Goal: Transaction & Acquisition: Purchase product/service

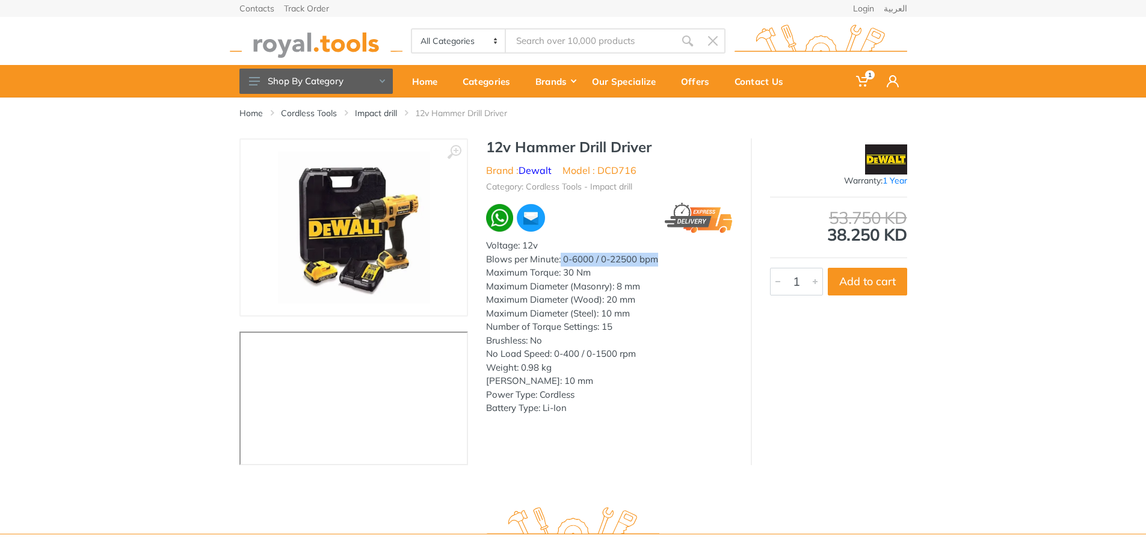
drag, startPoint x: 560, startPoint y: 260, endPoint x: 674, endPoint y: 259, distance: 113.7
click at [674, 259] on div "Blows per Minute: 0-6000 / 0-22500 bpm" at bounding box center [609, 260] width 247 height 14
click at [721, 298] on div "Maximum Diameter (Wood): 20 mm" at bounding box center [609, 300] width 247 height 14
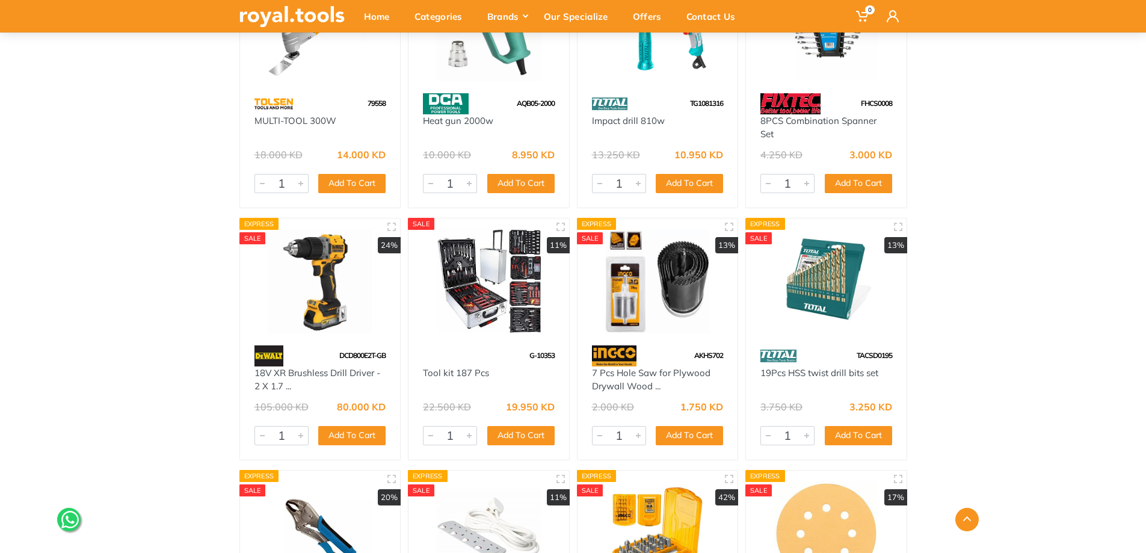
scroll to position [7397, 0]
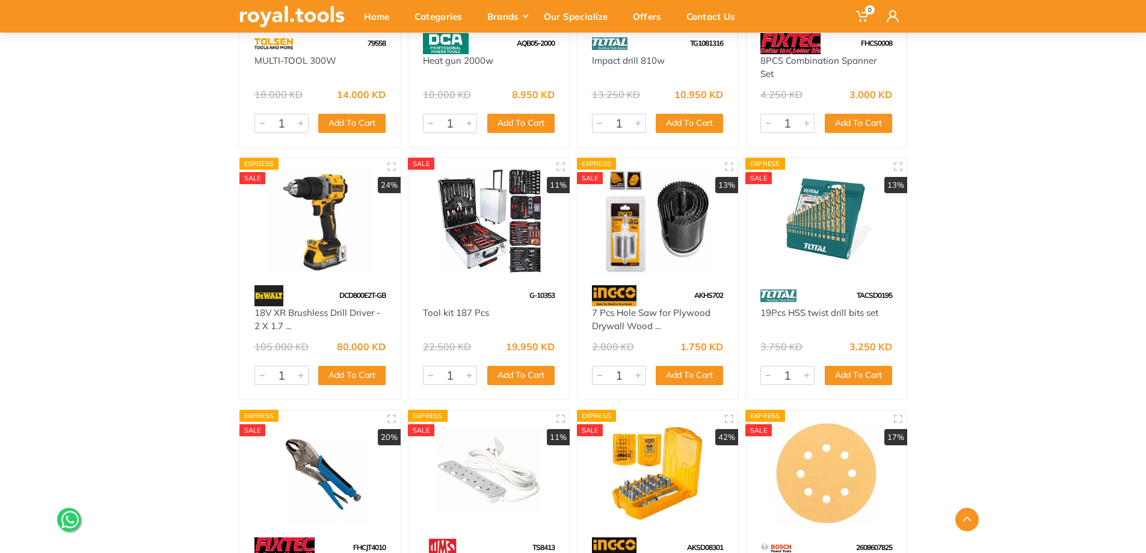
click at [648, 262] on img at bounding box center [657, 221] width 139 height 104
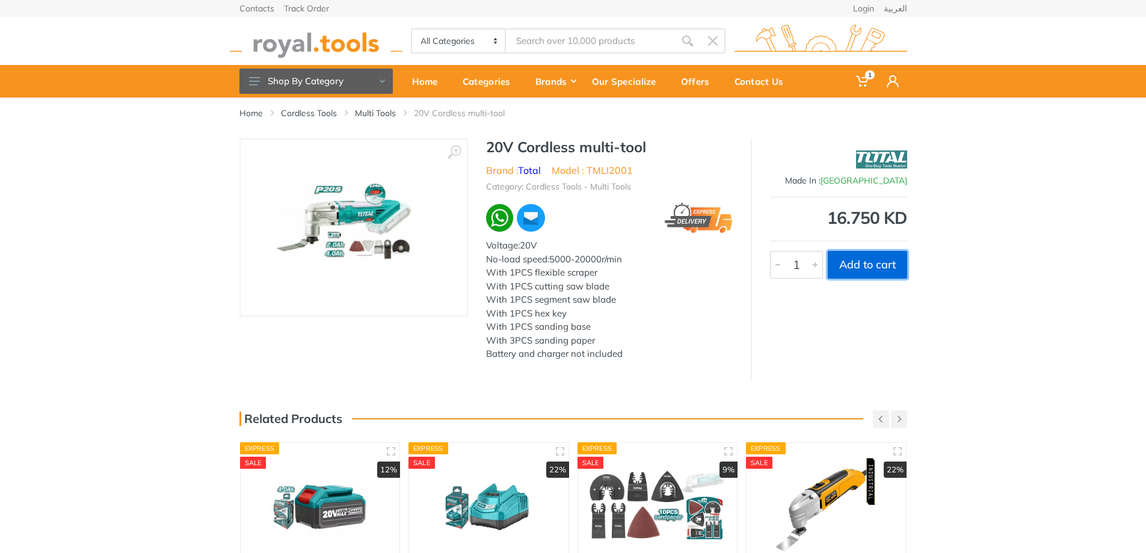
click at [871, 264] on button "Add to cart" at bounding box center [866, 265] width 79 height 28
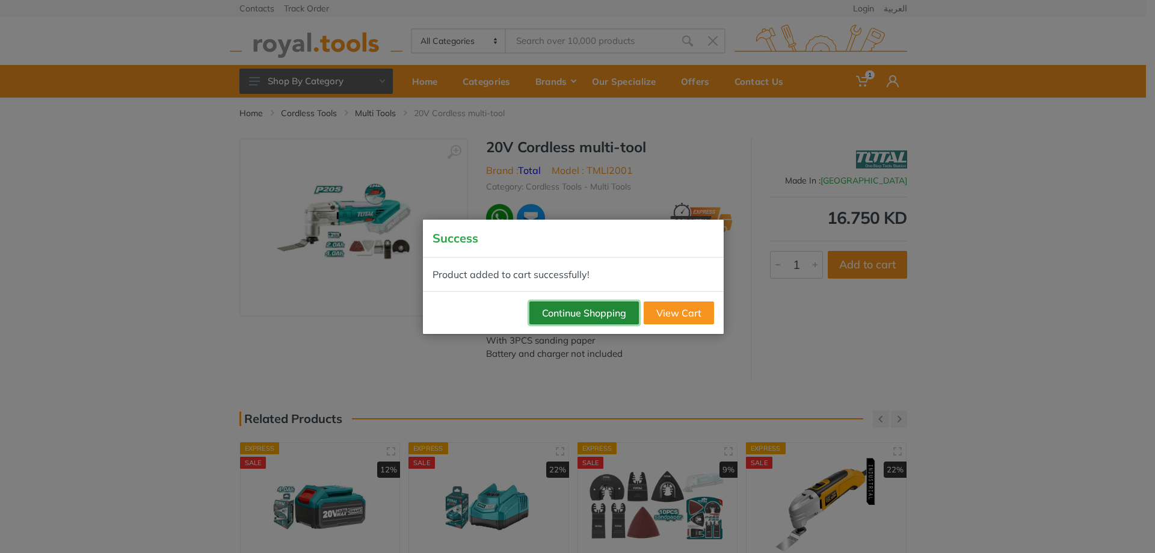
click at [554, 309] on button "Continue Shopping" at bounding box center [583, 312] width 109 height 23
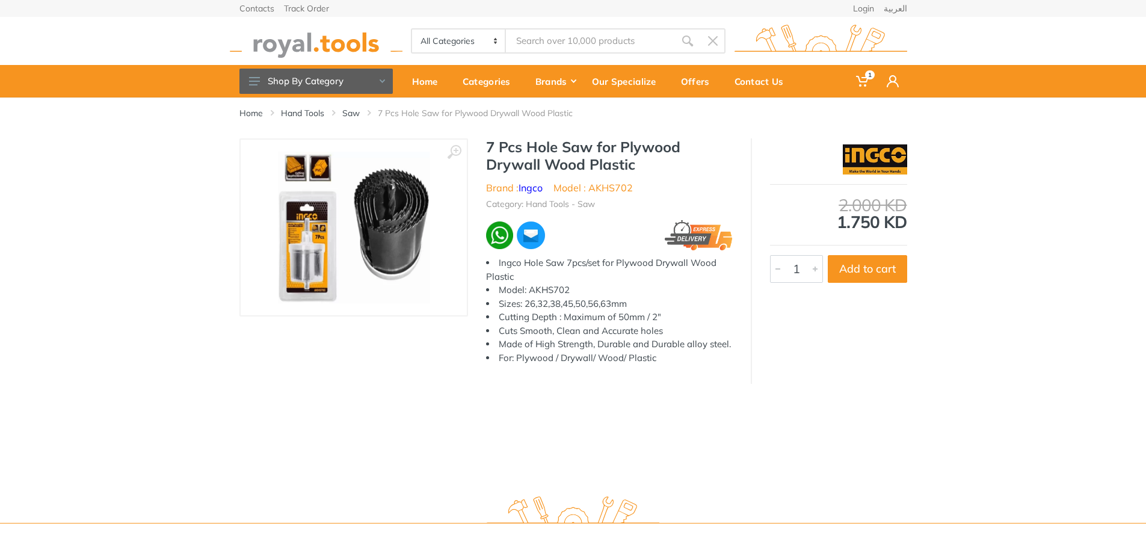
click at [388, 232] on img at bounding box center [354, 228] width 152 height 152
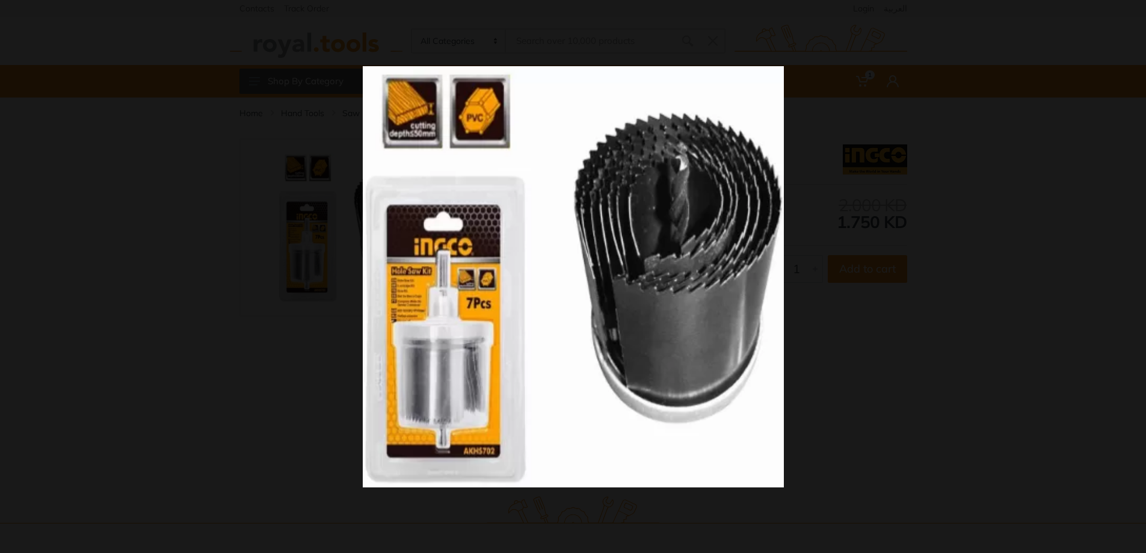
click at [521, 244] on img at bounding box center [573, 276] width 421 height 421
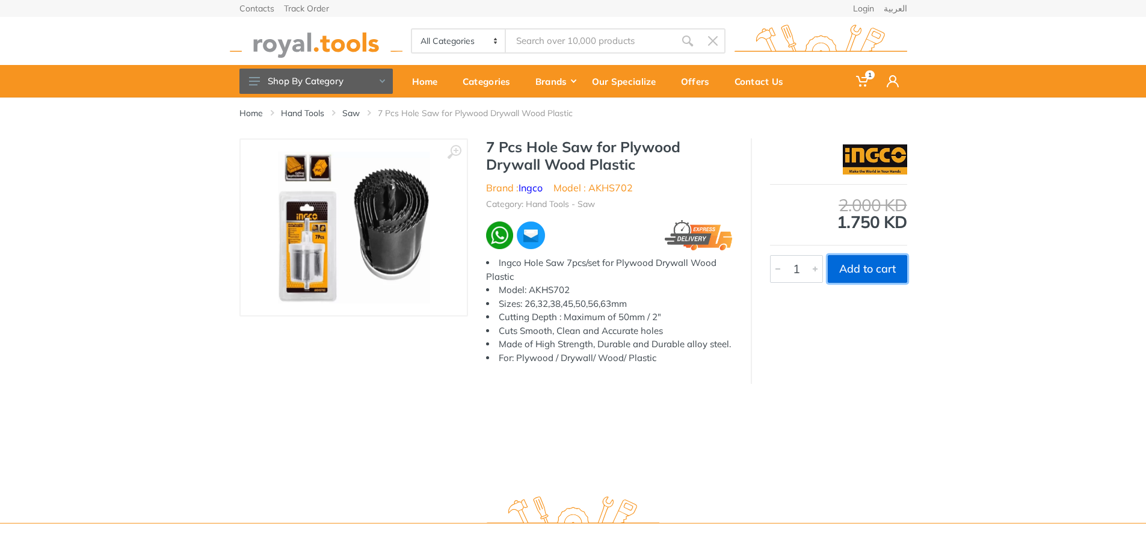
click at [885, 271] on button "Add to cart" at bounding box center [866, 269] width 79 height 28
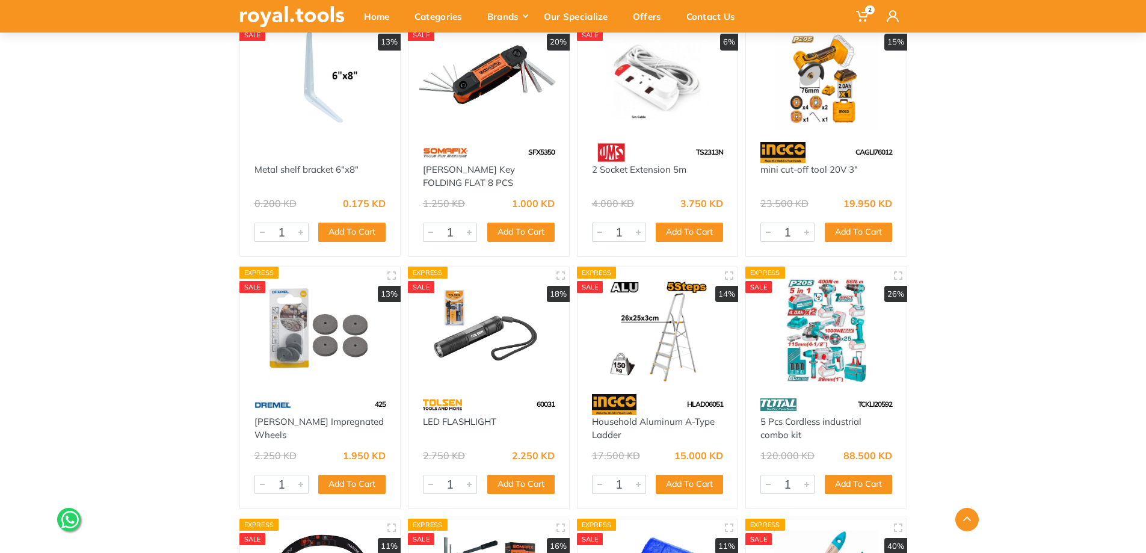
scroll to position [7096, 0]
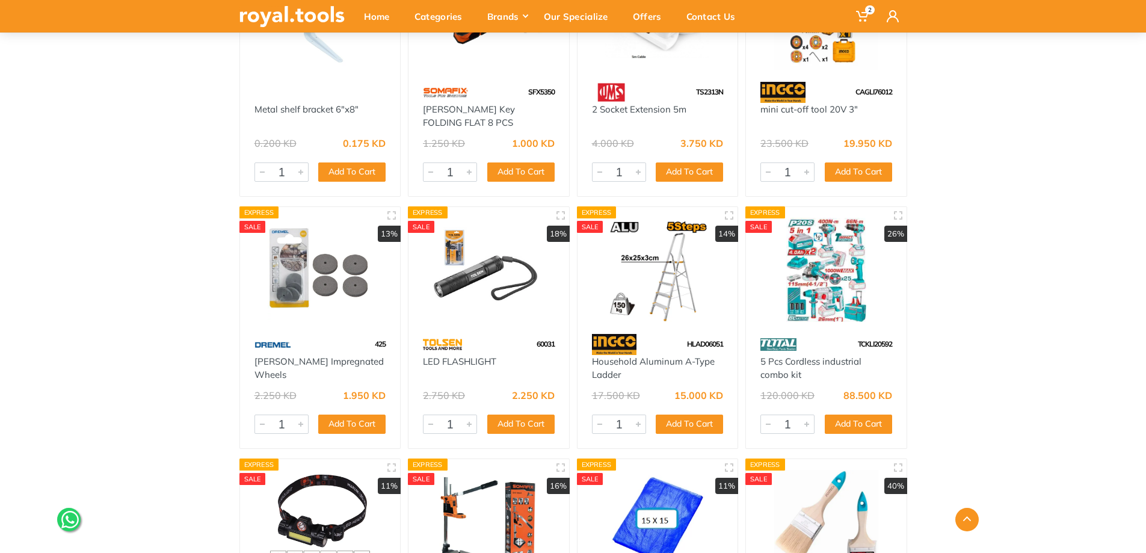
click at [844, 272] on img at bounding box center [826, 270] width 139 height 104
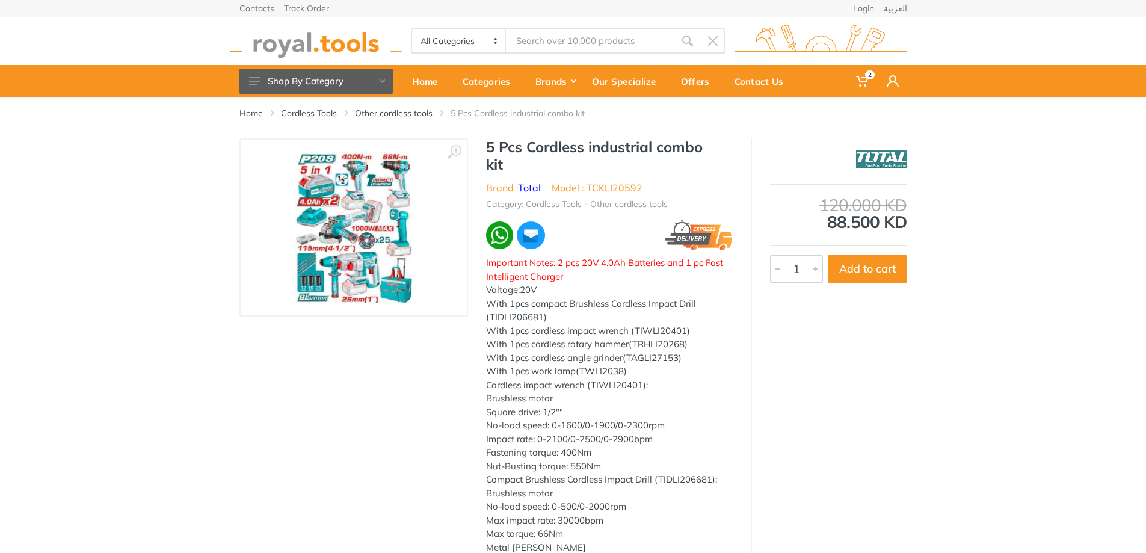
click at [350, 205] on img at bounding box center [353, 228] width 117 height 152
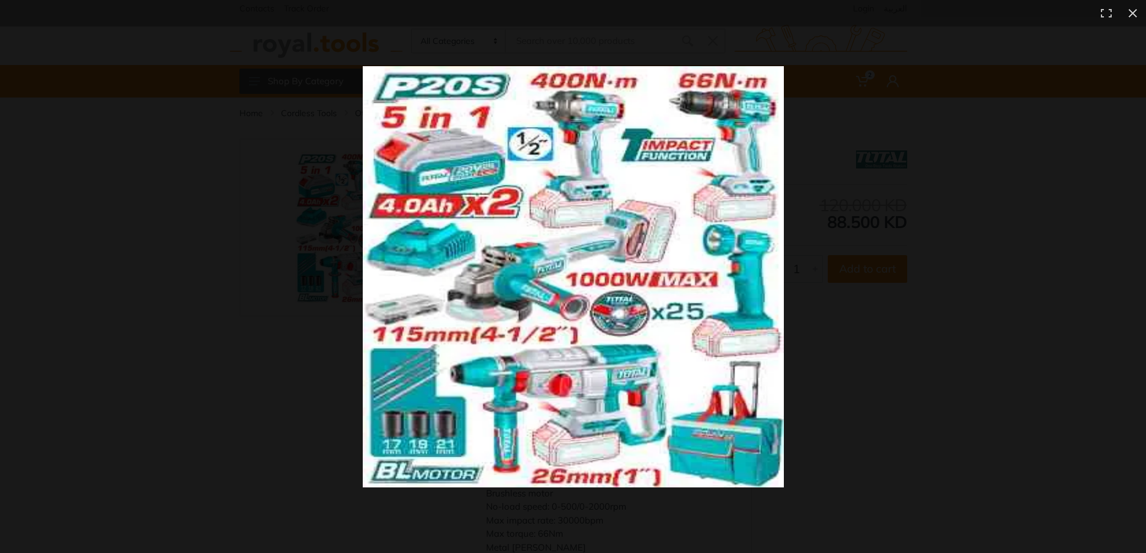
click at [750, 134] on img at bounding box center [573, 276] width 421 height 421
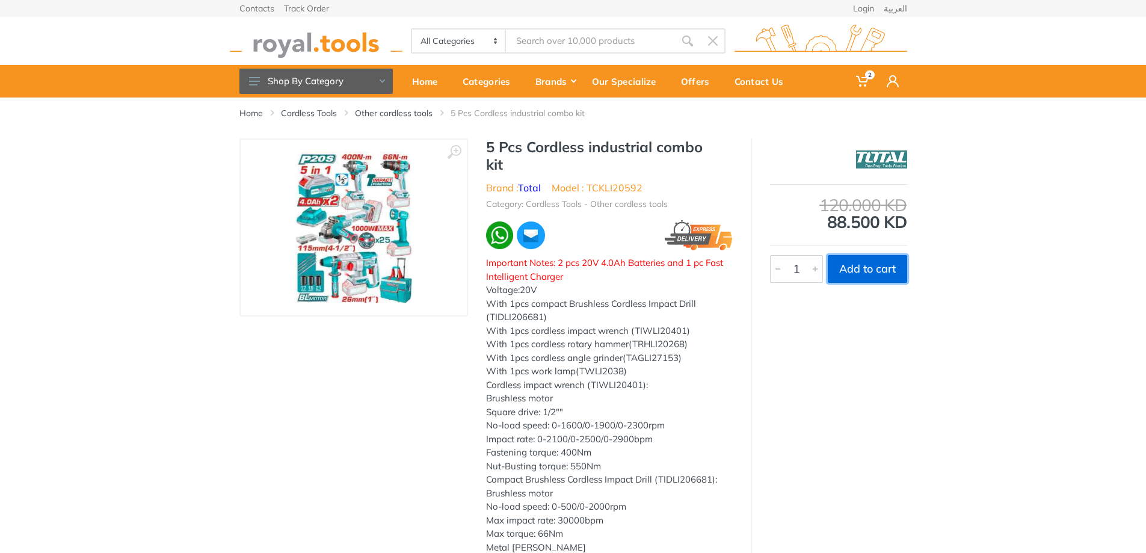
click at [861, 269] on button "Add to cart" at bounding box center [866, 269] width 79 height 28
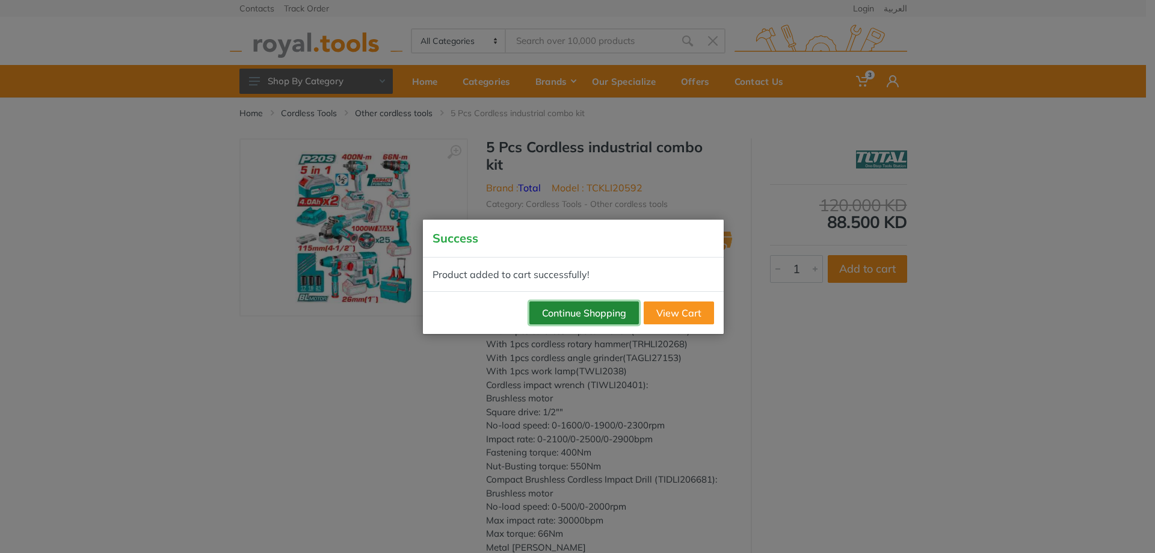
click at [576, 314] on button "Continue Shopping" at bounding box center [583, 312] width 109 height 23
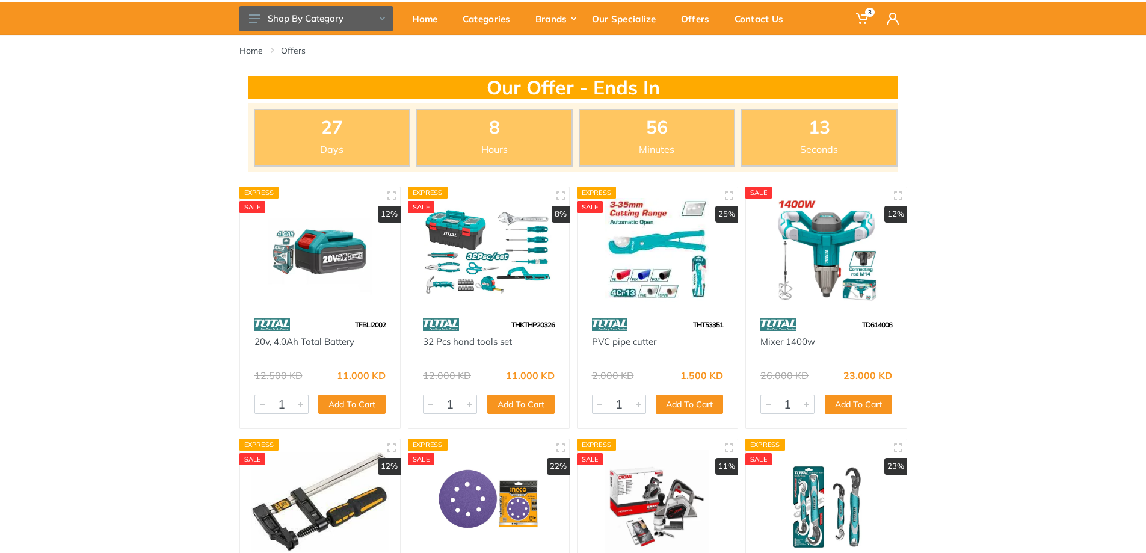
scroll to position [123, 0]
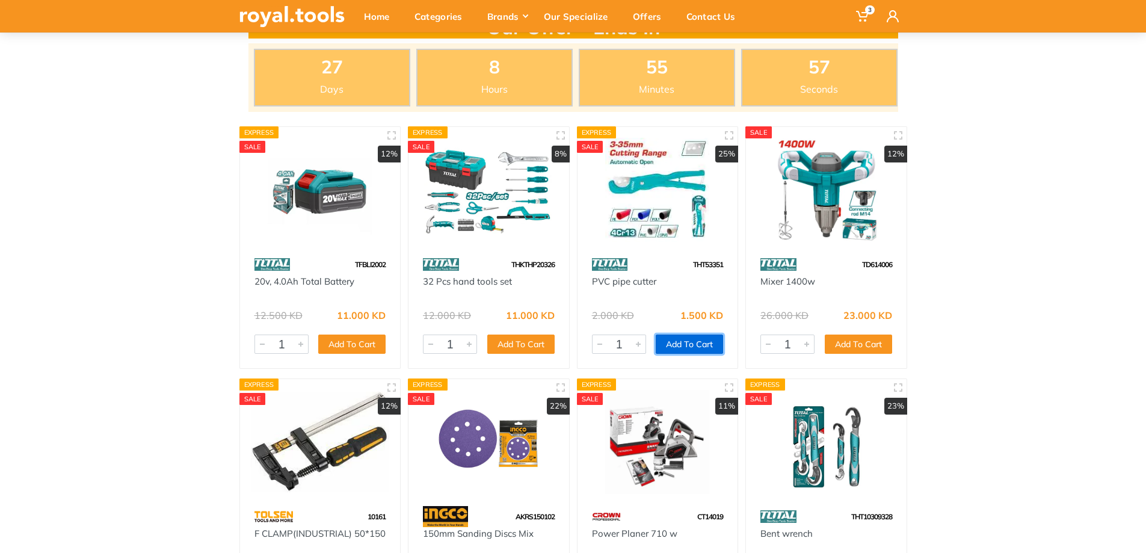
click at [684, 343] on button "Add To Cart" at bounding box center [689, 343] width 67 height 19
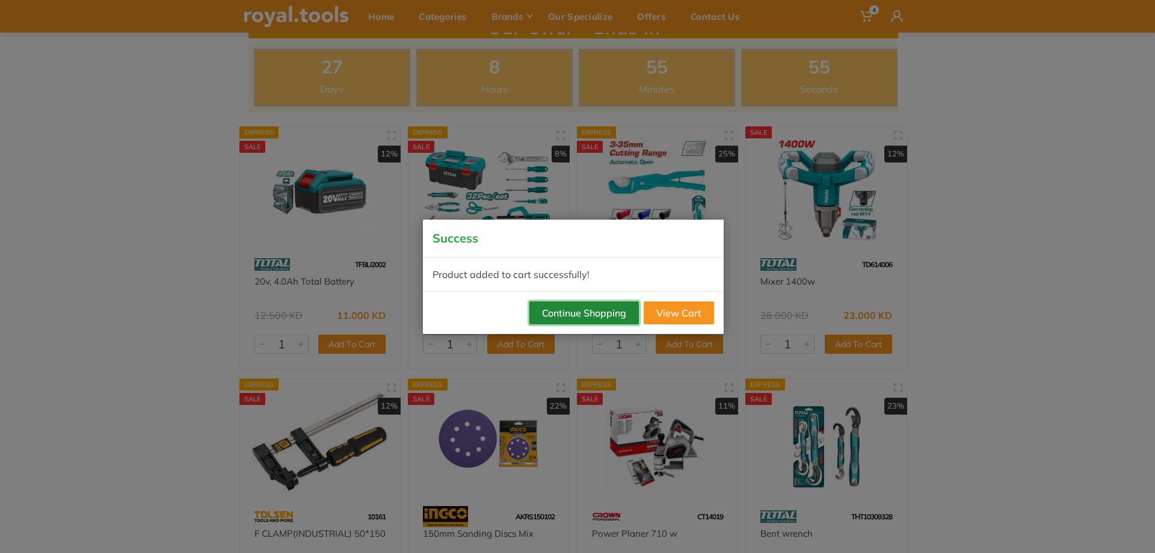
click at [609, 309] on button "Continue Shopping" at bounding box center [583, 312] width 109 height 23
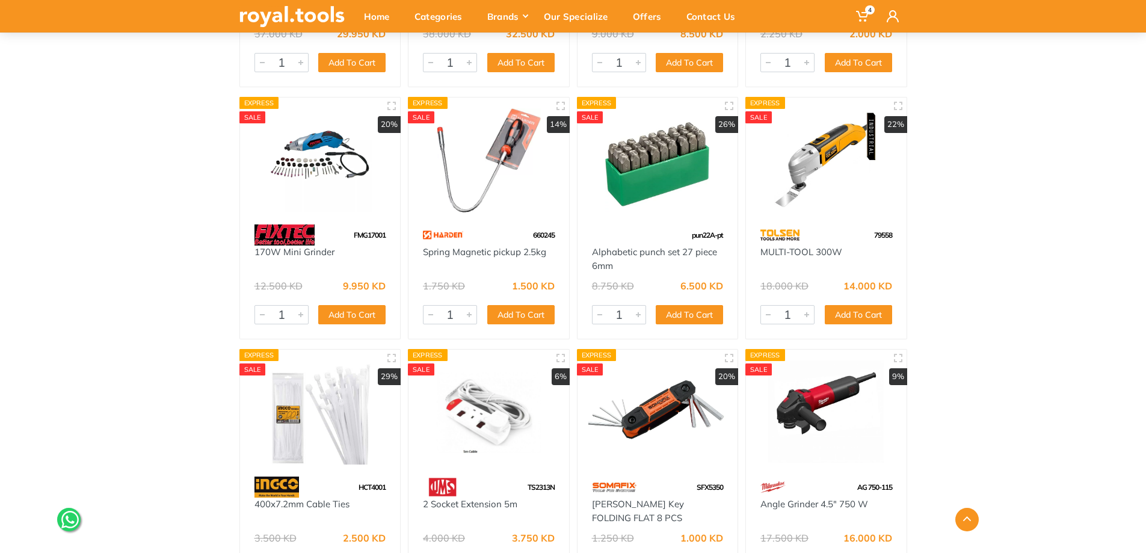
scroll to position [2288, 0]
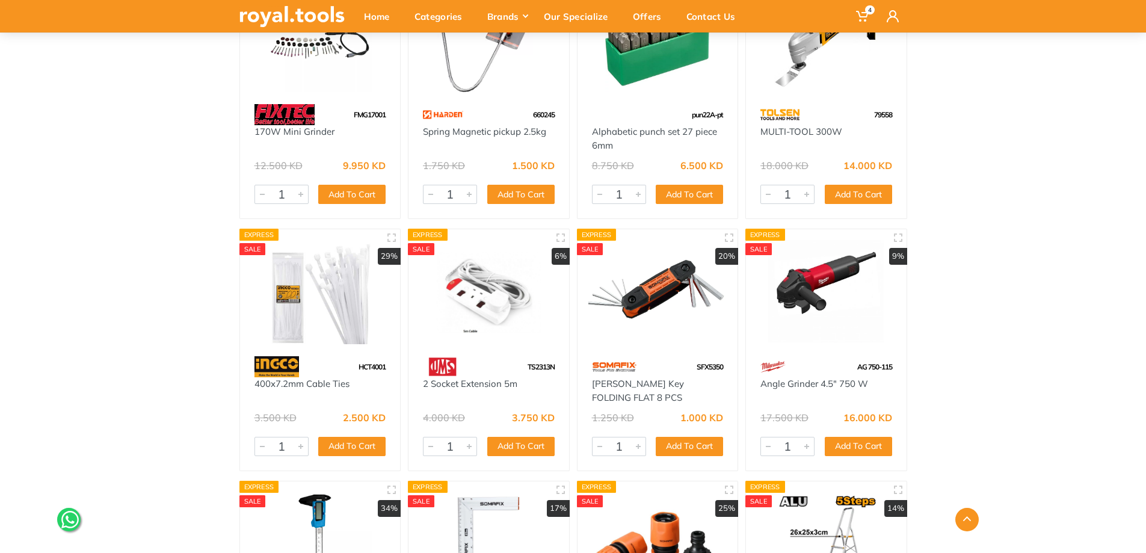
drag, startPoint x: 43, startPoint y: 238, endPoint x: 41, endPoint y: 245, distance: 7.4
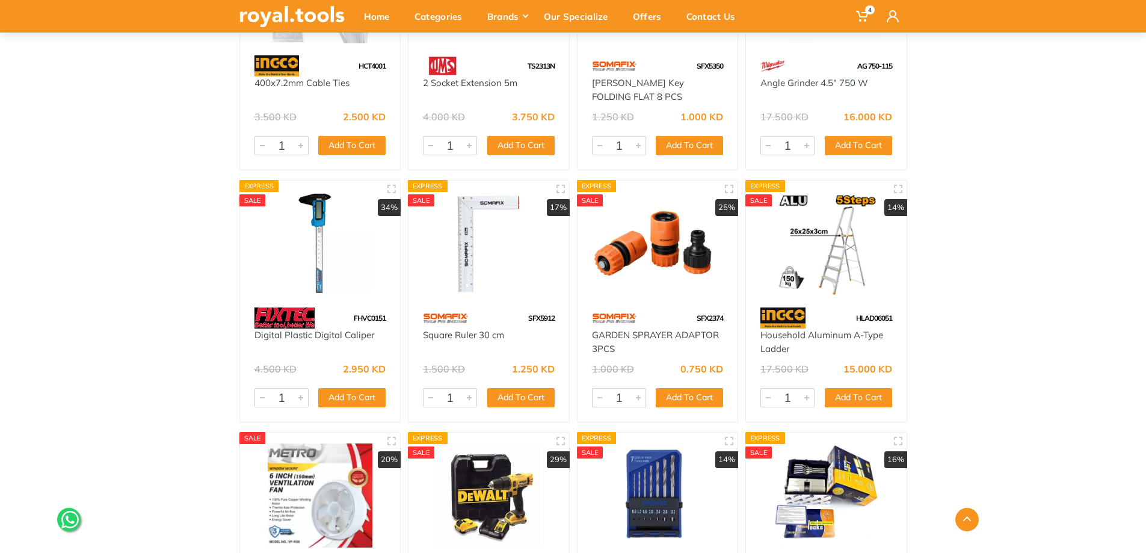
scroll to position [2648, 0]
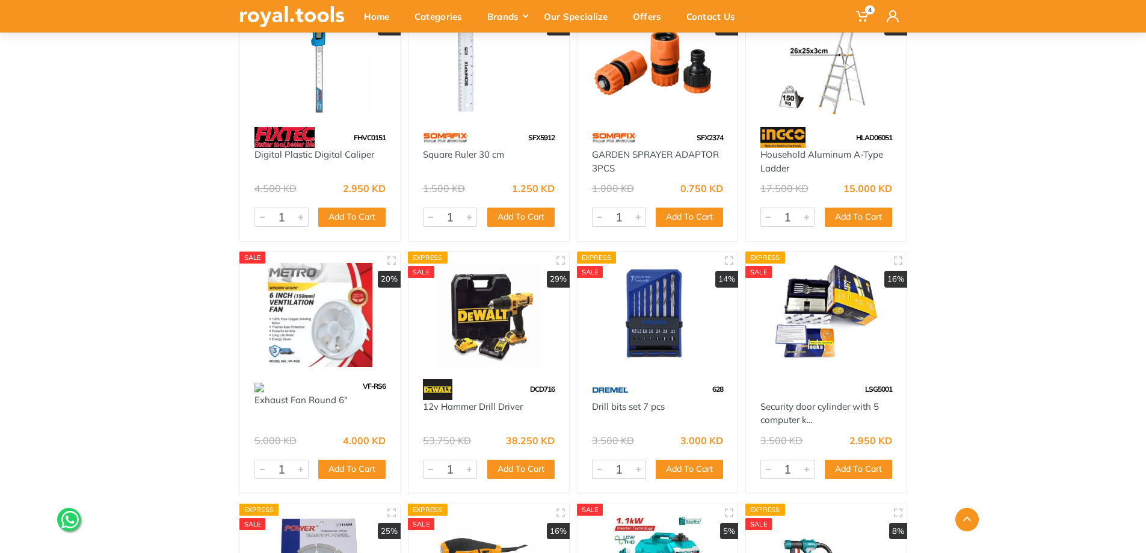
scroll to position [2829, 0]
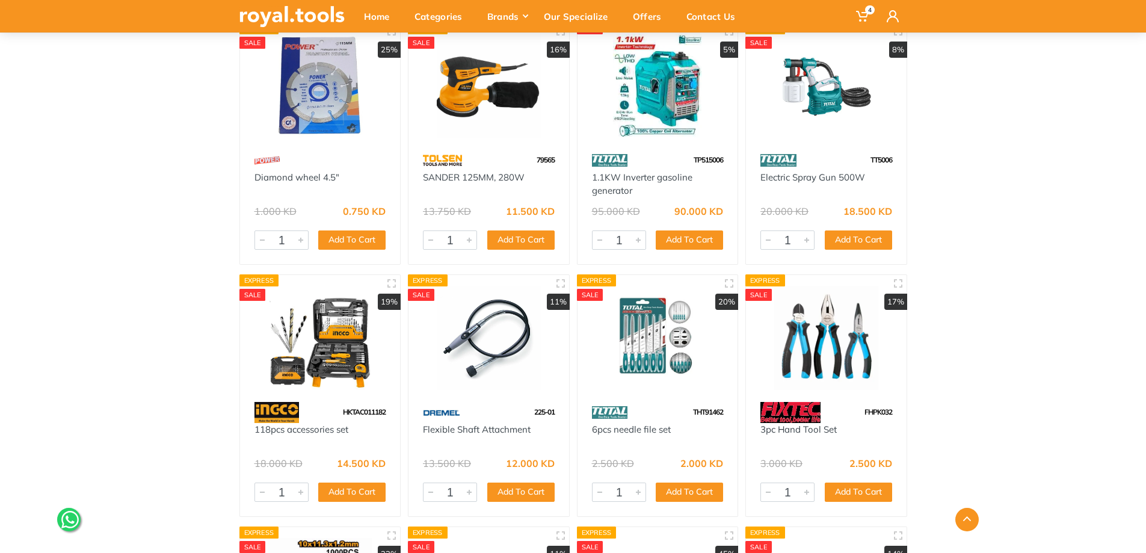
scroll to position [3370, 0]
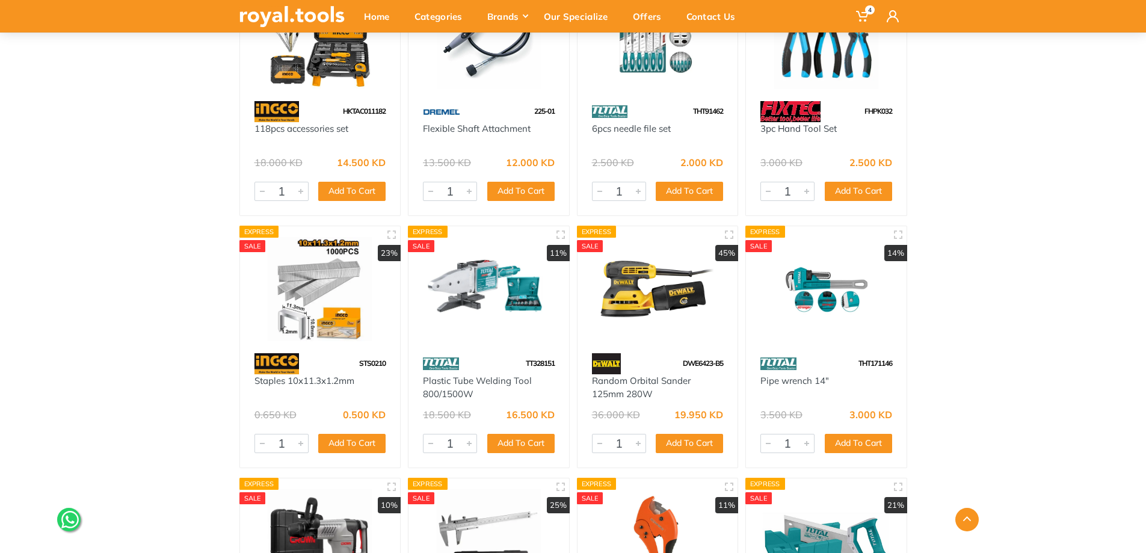
scroll to position [3611, 0]
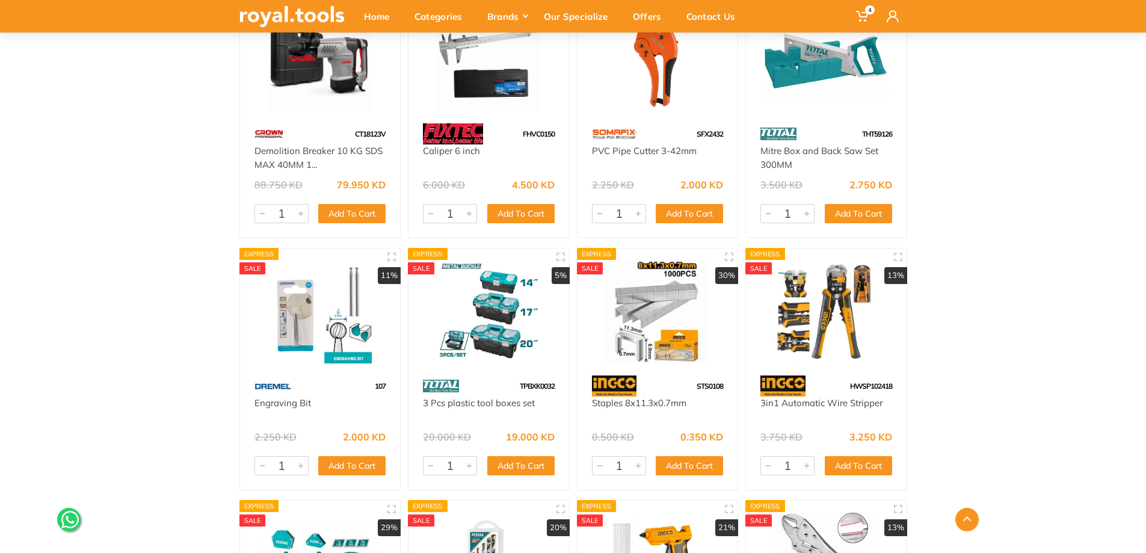
scroll to position [4092, 0]
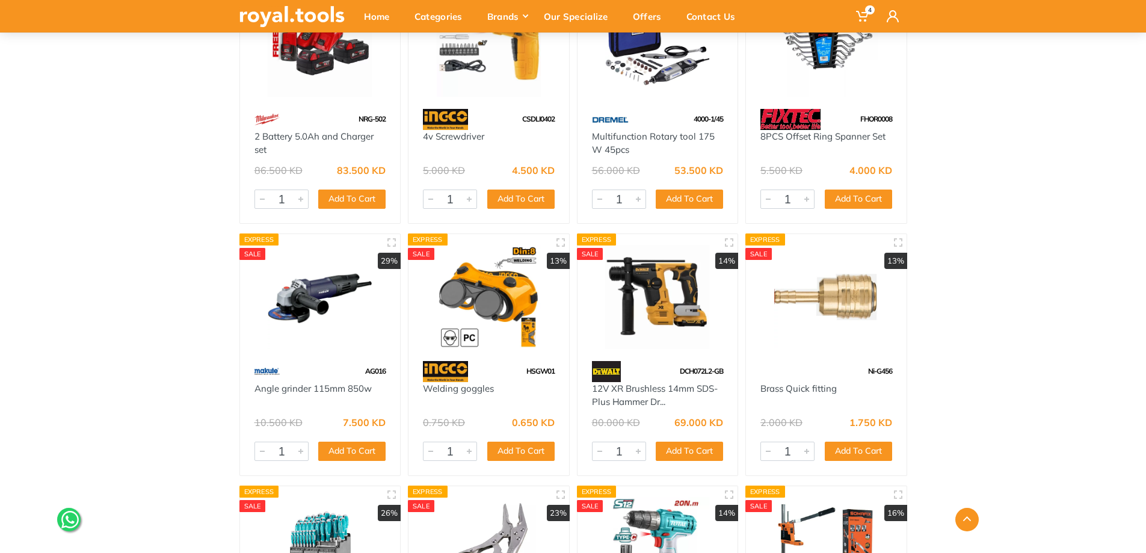
scroll to position [5114, 0]
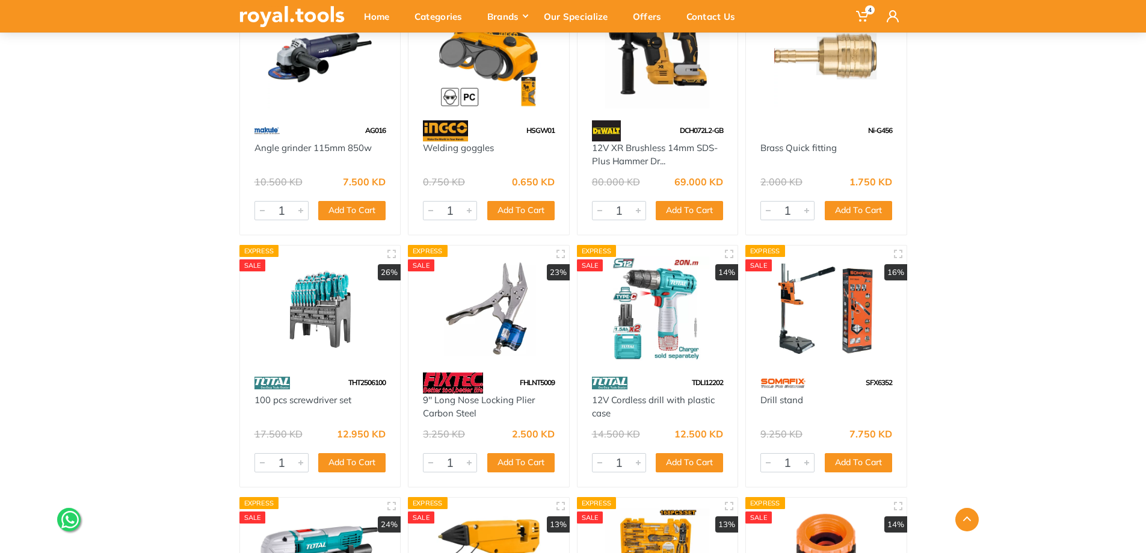
scroll to position [5355, 0]
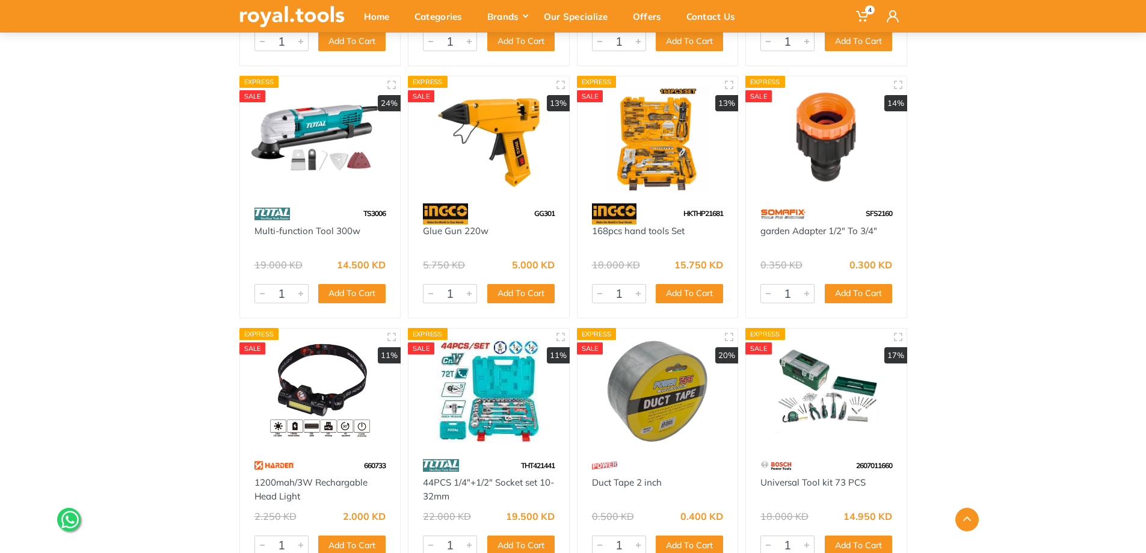
scroll to position [5655, 0]
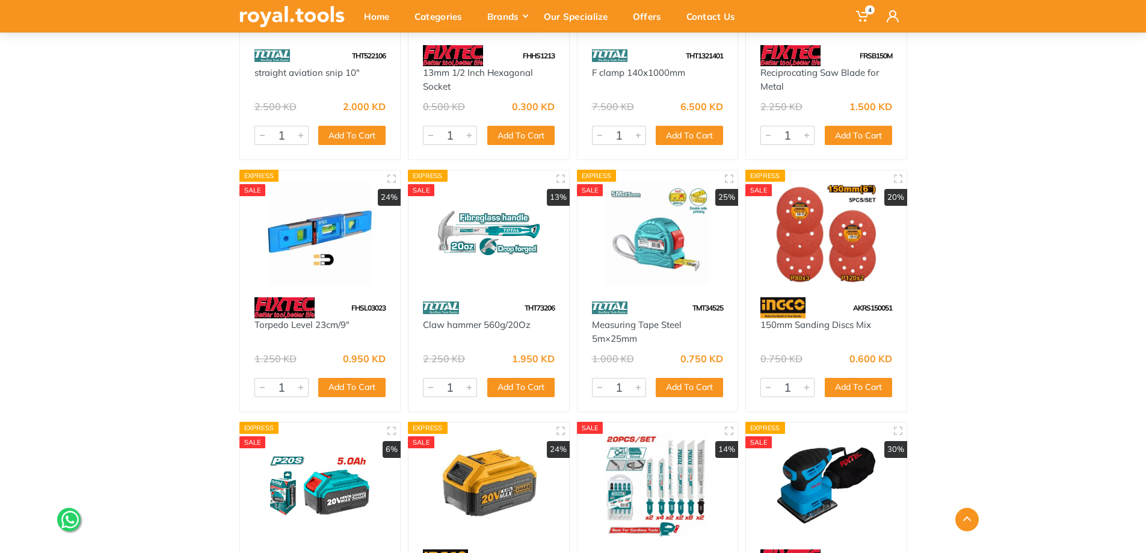
scroll to position [6618, 0]
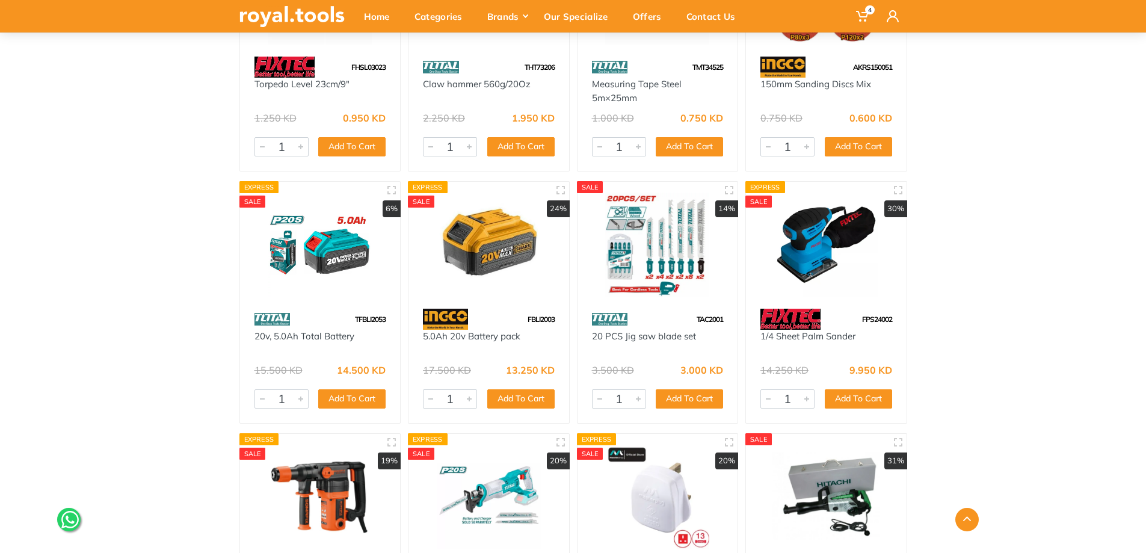
drag, startPoint x: 94, startPoint y: 220, endPoint x: 99, endPoint y: 212, distance: 9.2
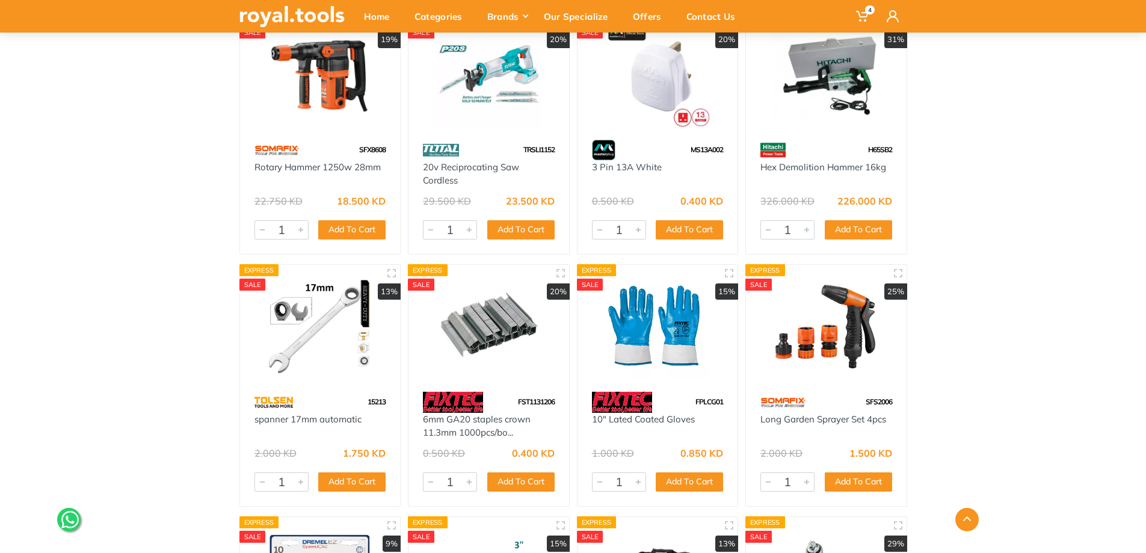
scroll to position [7399, 0]
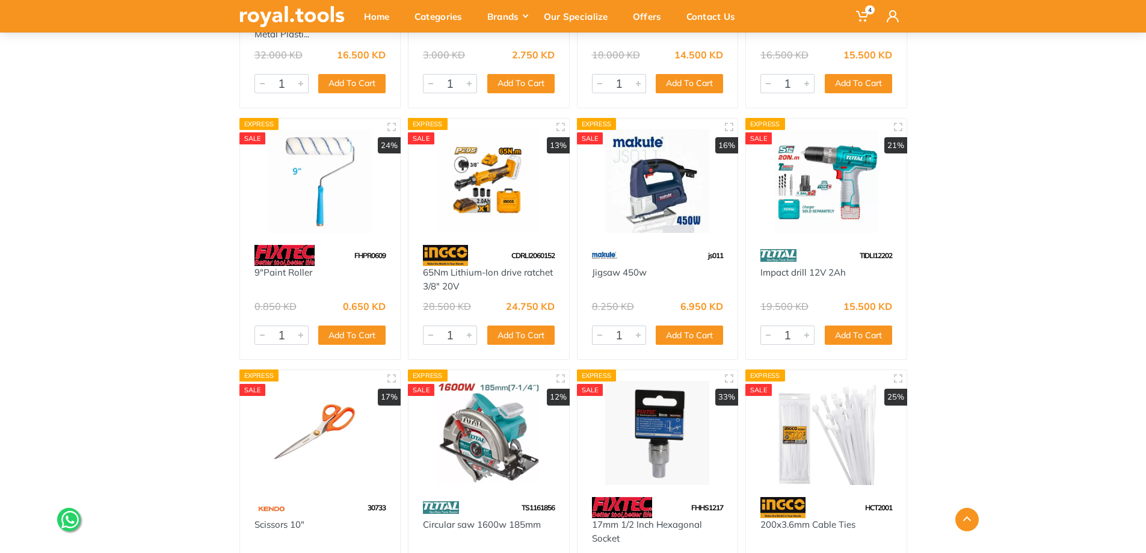
scroll to position [8121, 0]
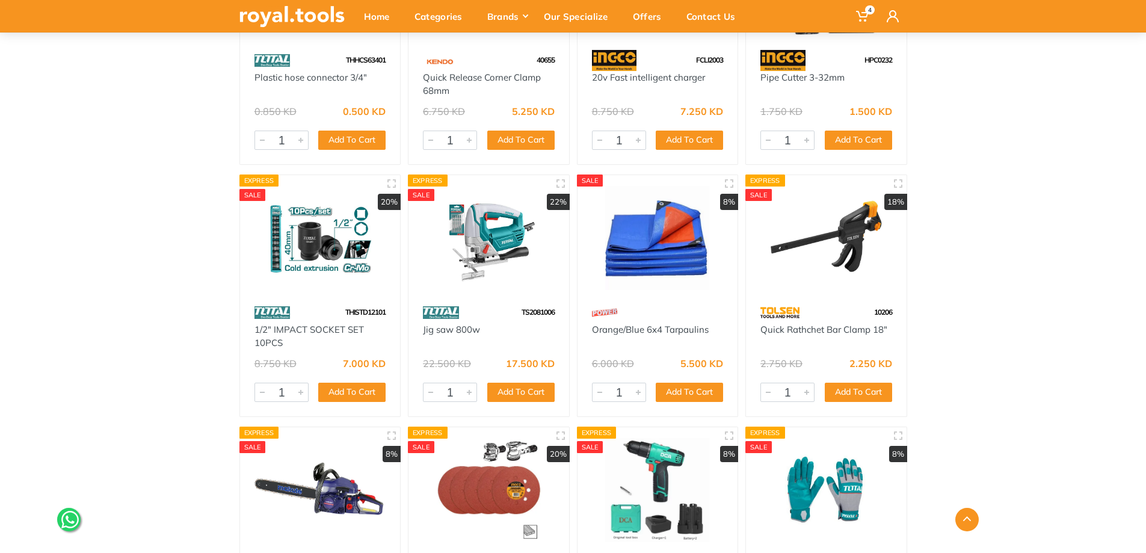
scroll to position [9203, 0]
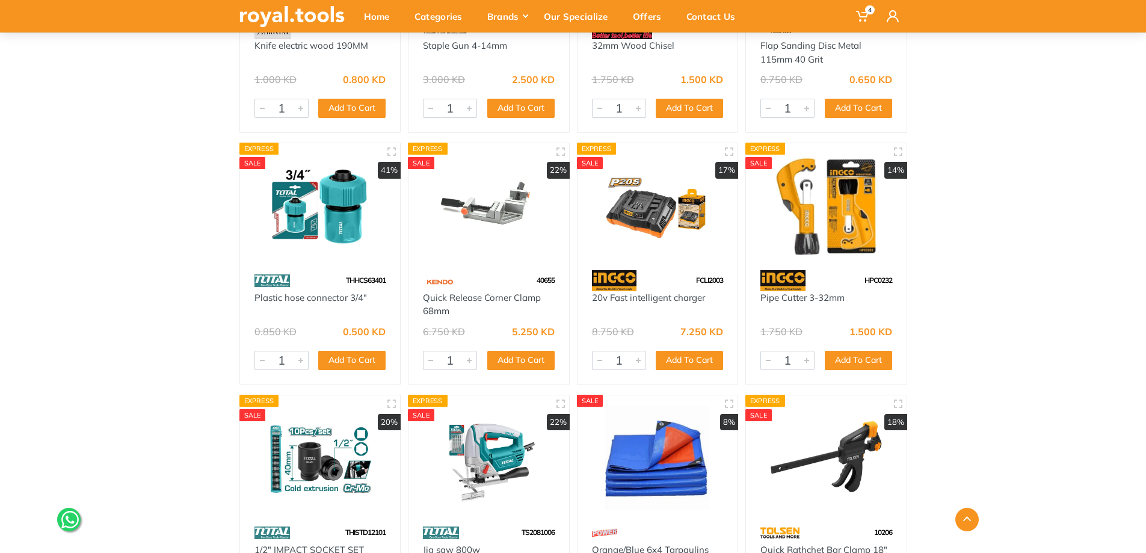
scroll to position [0, 0]
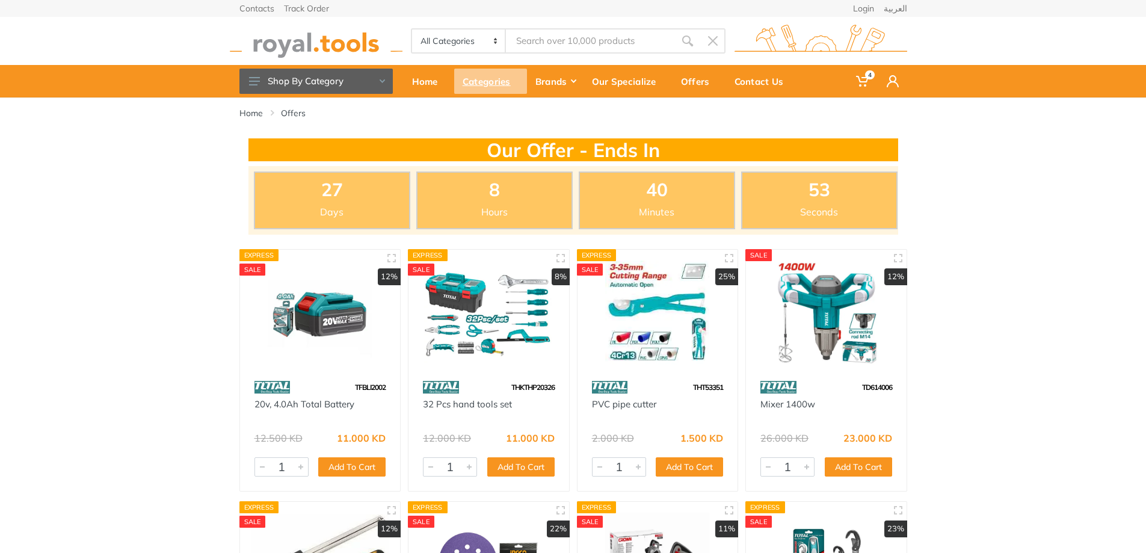
click at [484, 79] on div "Categories" at bounding box center [490, 81] width 73 height 25
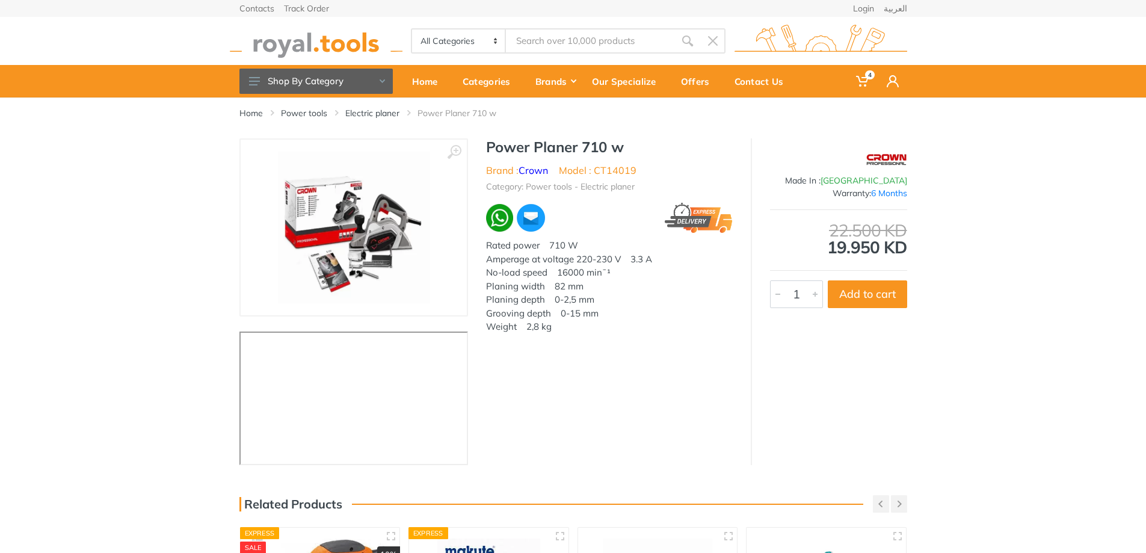
click at [343, 216] on img at bounding box center [354, 228] width 152 height 152
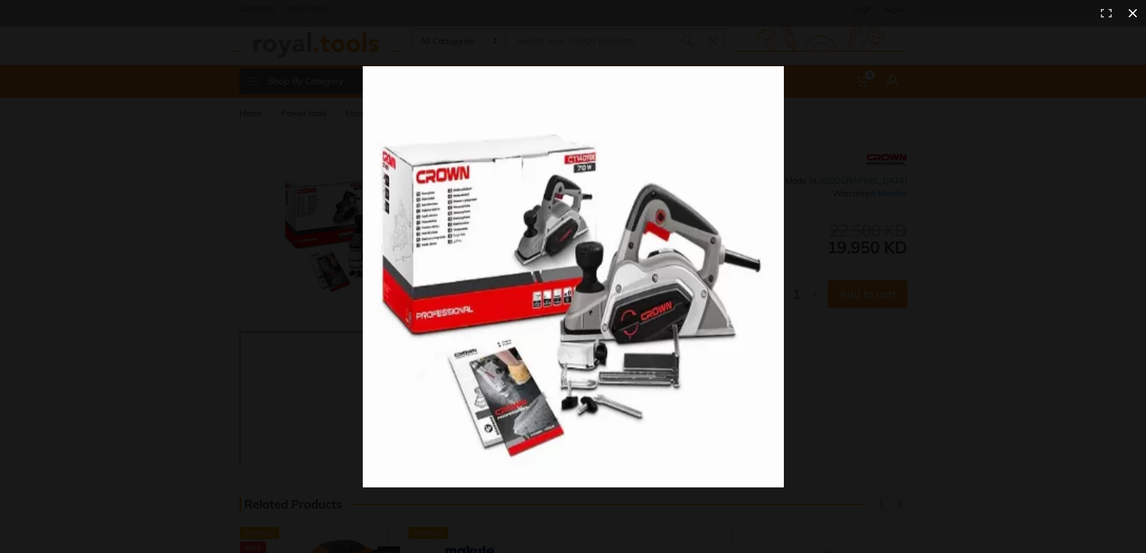
click at [343, 216] on div at bounding box center [573, 276] width 1146 height 553
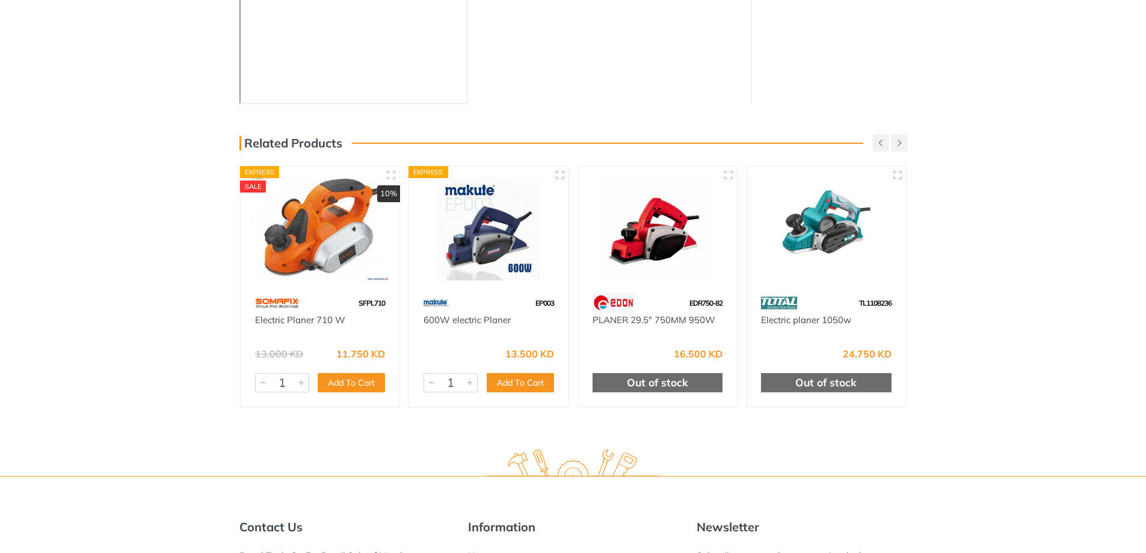
scroll to position [421, 0]
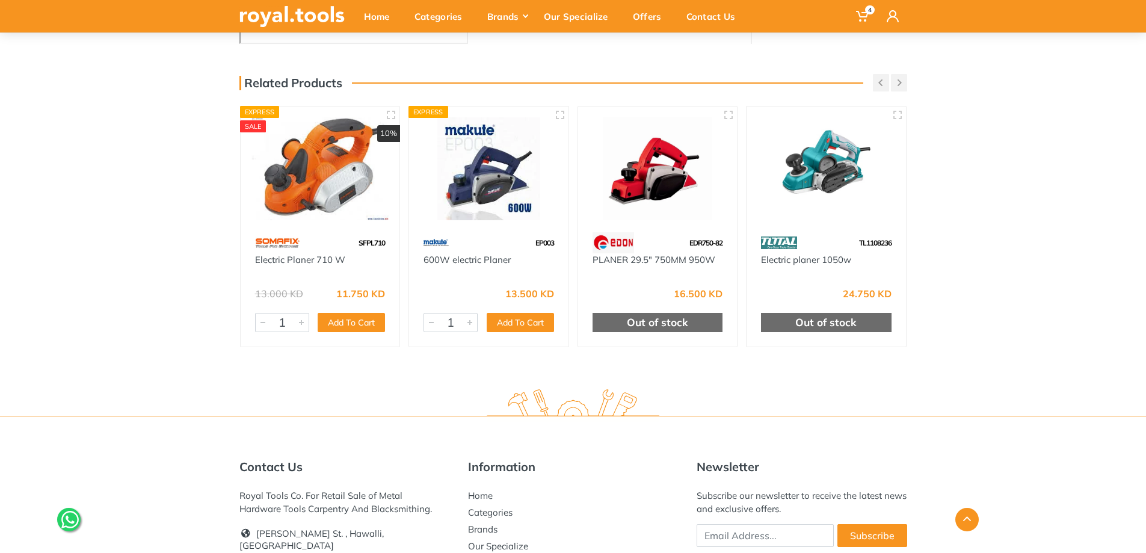
click at [100, 198] on div "Home Power tools Electric planer Power Planer 710 w ‹ ›" at bounding box center [573, 26] width 1146 height 701
click at [839, 191] on img at bounding box center [826, 168] width 138 height 103
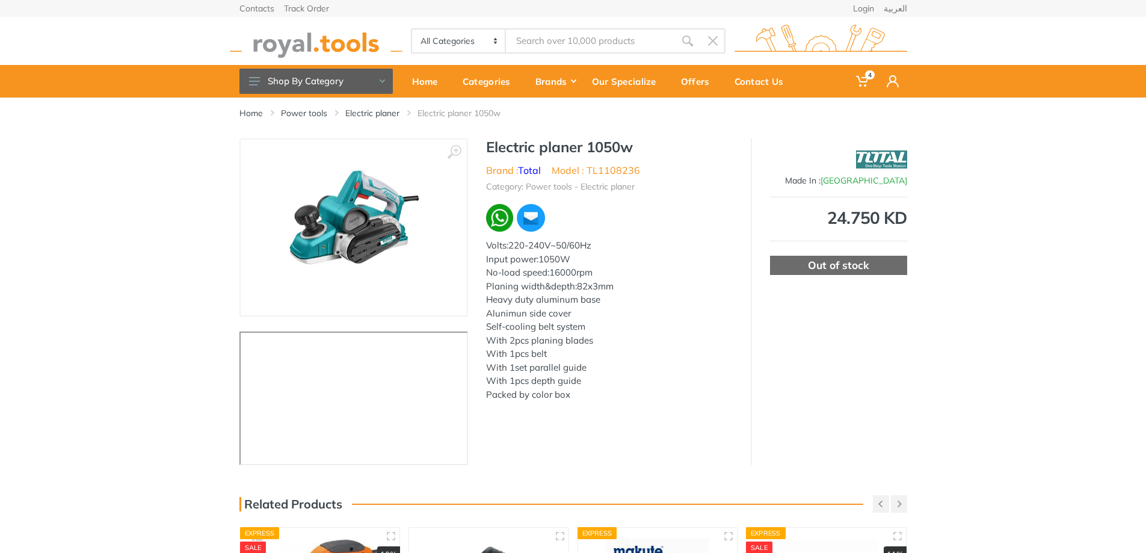
click at [126, 280] on div "‹ ›" at bounding box center [573, 301] width 1146 height 327
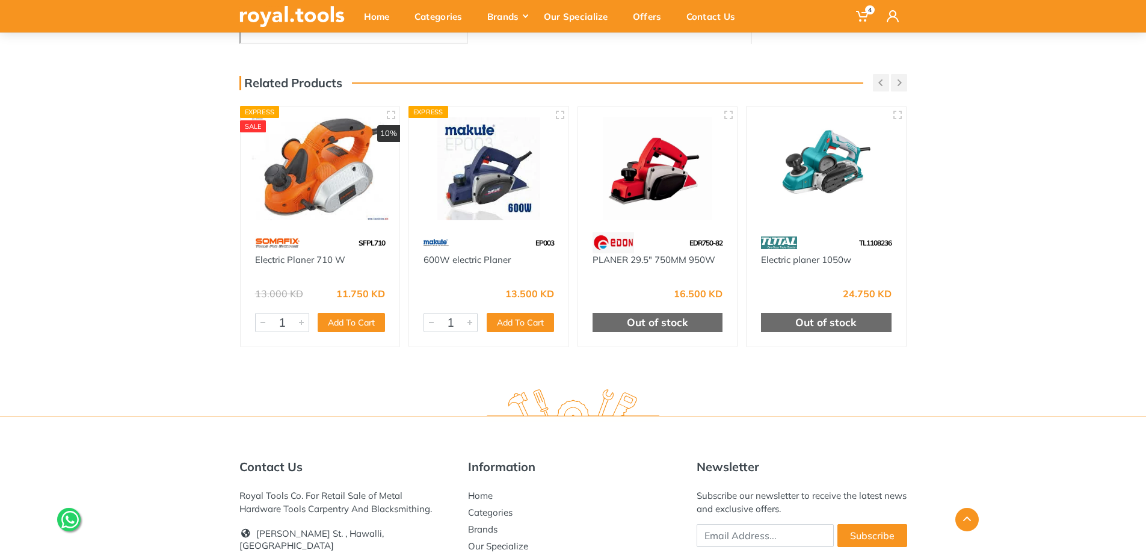
click at [166, 208] on div "Home Power tools Electric planer Power Planer 710 w ‹ ›" at bounding box center [573, 26] width 1146 height 701
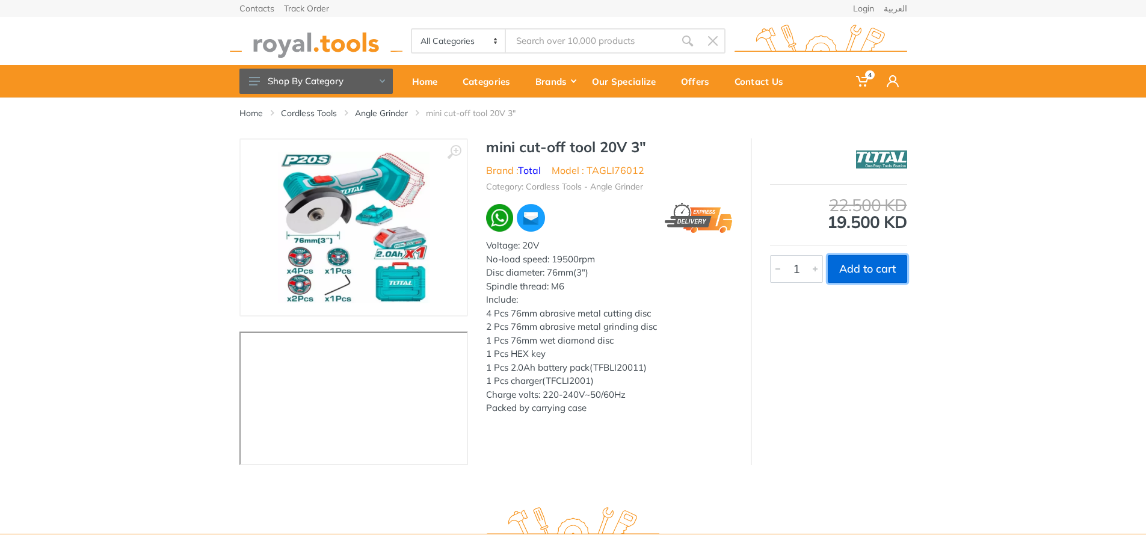
click at [882, 268] on button "Add to cart" at bounding box center [866, 269] width 79 height 28
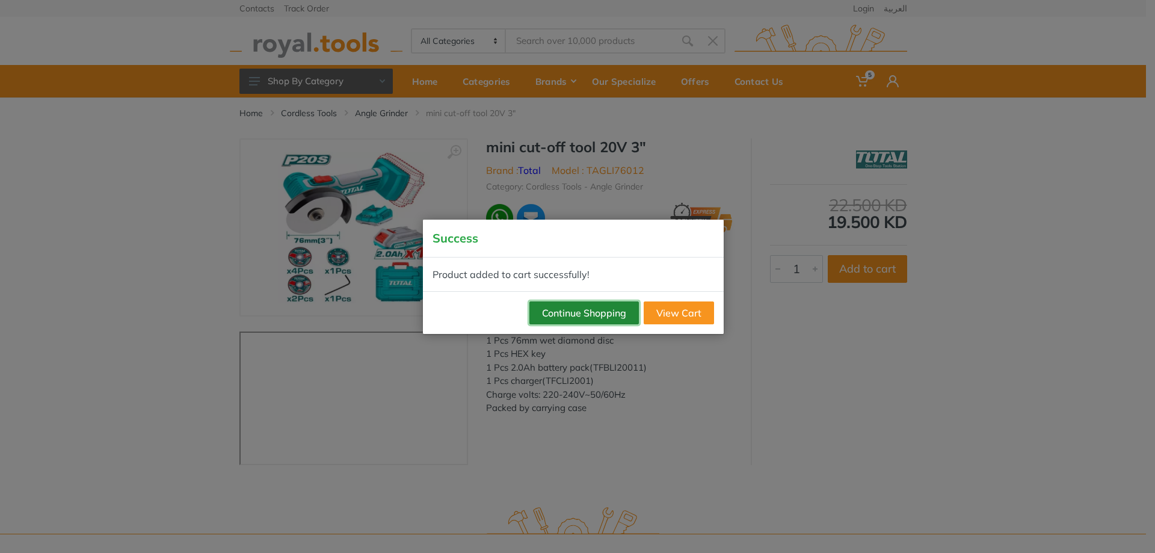
click at [619, 313] on button "Continue Shopping" at bounding box center [583, 312] width 109 height 23
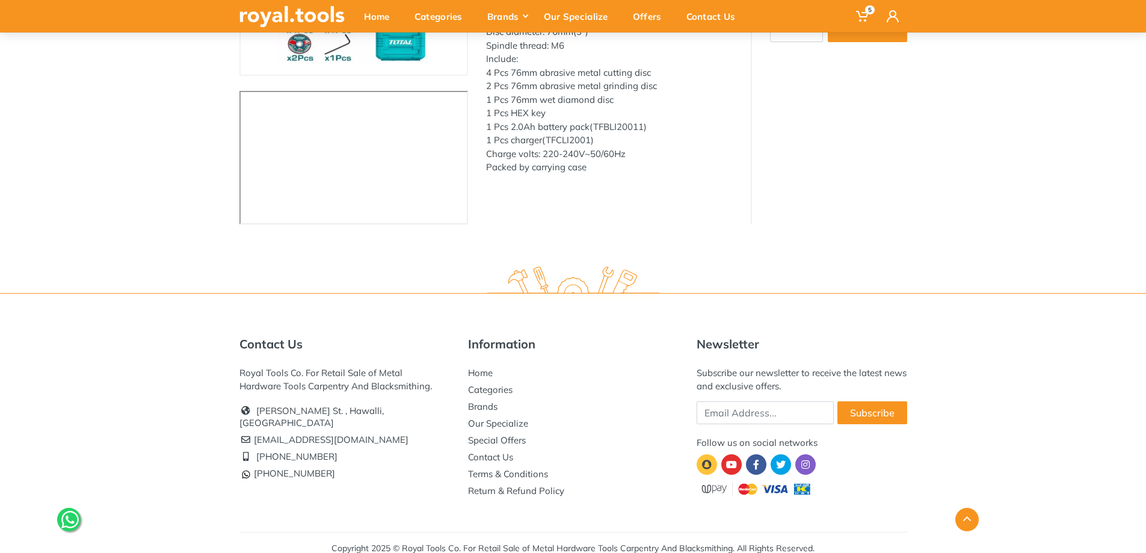
scroll to position [252, 0]
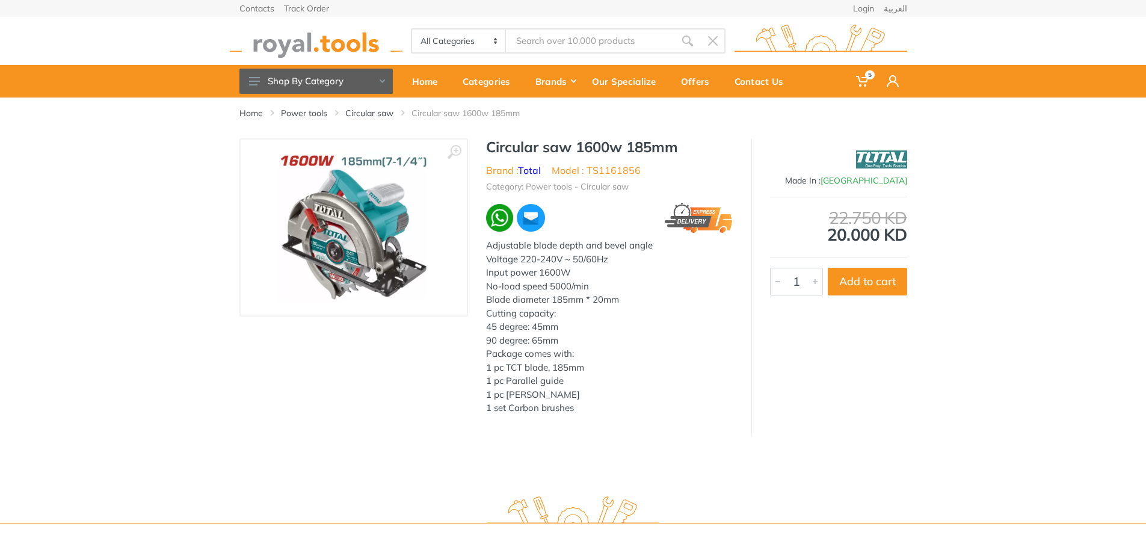
click at [371, 230] on img at bounding box center [354, 228] width 152 height 152
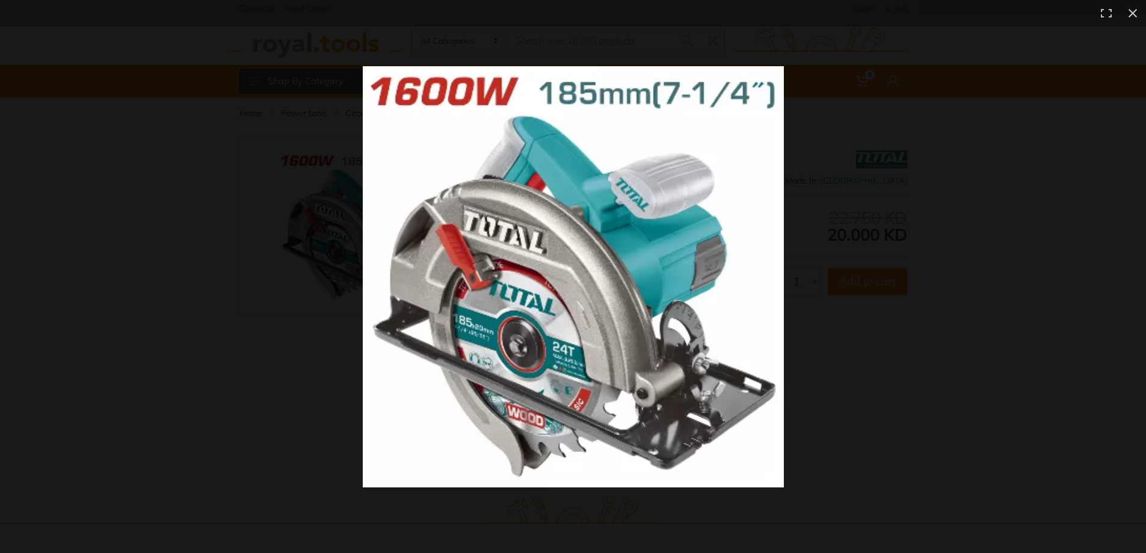
click at [371, 230] on img at bounding box center [573, 276] width 421 height 421
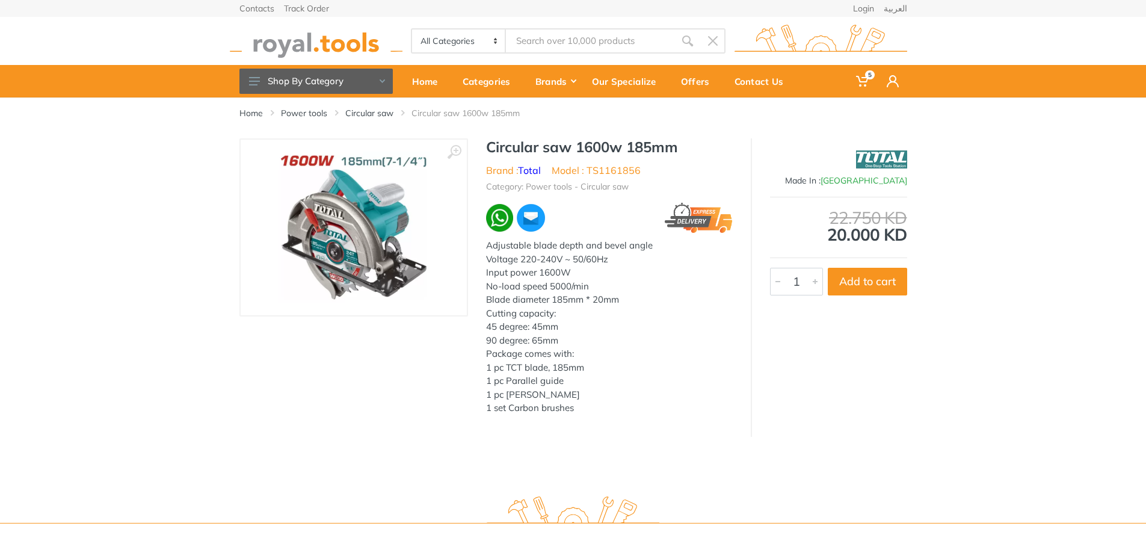
click at [671, 289] on div "No-load speed 5000/min" at bounding box center [609, 287] width 247 height 14
drag, startPoint x: 501, startPoint y: 185, endPoint x: 660, endPoint y: 186, distance: 159.4
click at [660, 186] on ul "Category: Power tools - Circular saw" at bounding box center [609, 185] width 247 height 16
click at [685, 363] on p "Package comes with: 1 pc TCT blade, 185mm 1 pc Parallel guide 1 pc Wrench 1 set…" at bounding box center [609, 381] width 247 height 68
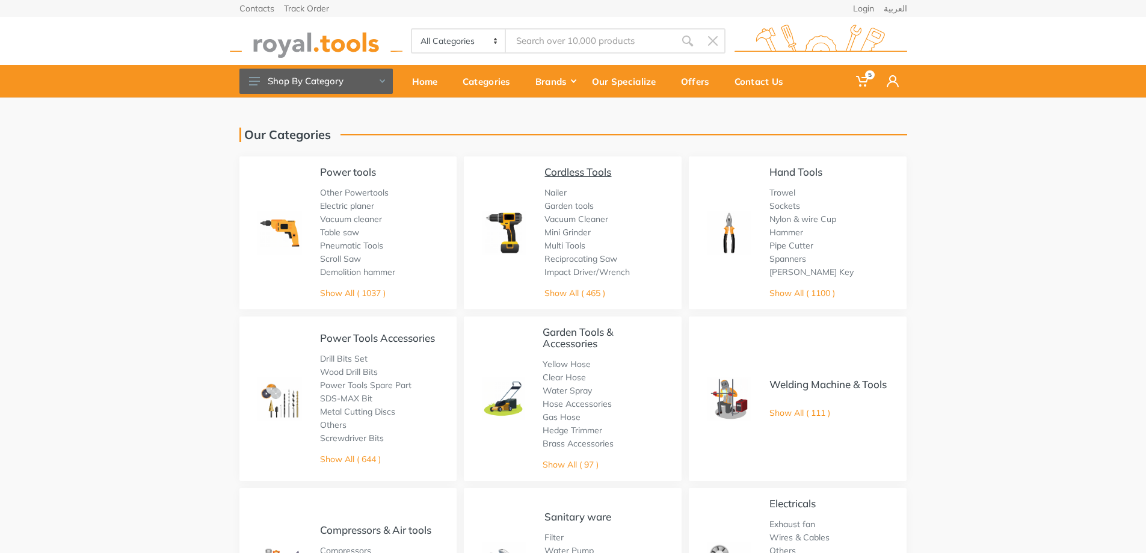
click at [571, 170] on link "Cordless Tools" at bounding box center [577, 171] width 67 height 13
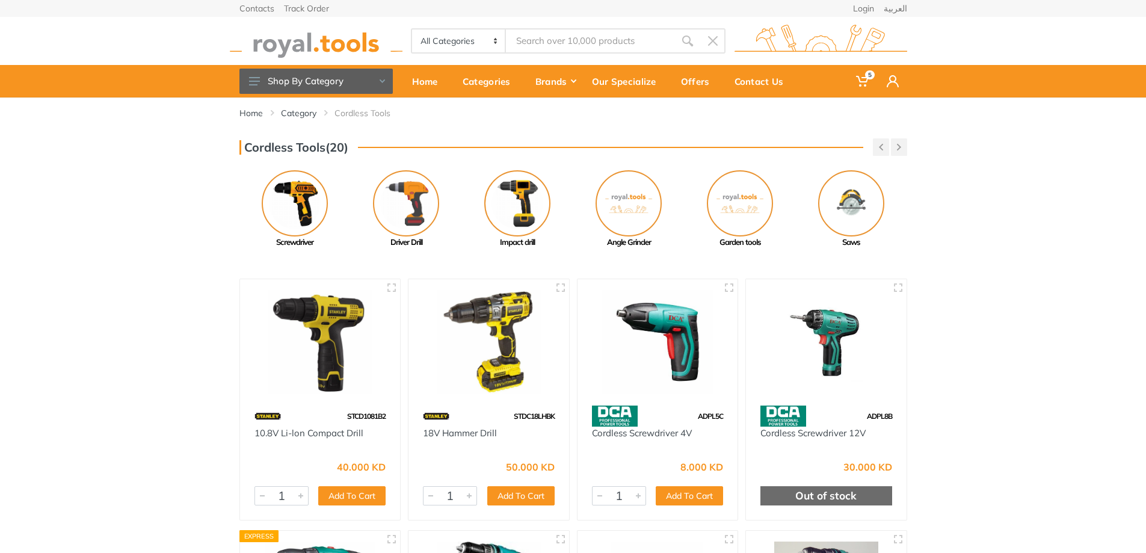
scroll to position [60, 0]
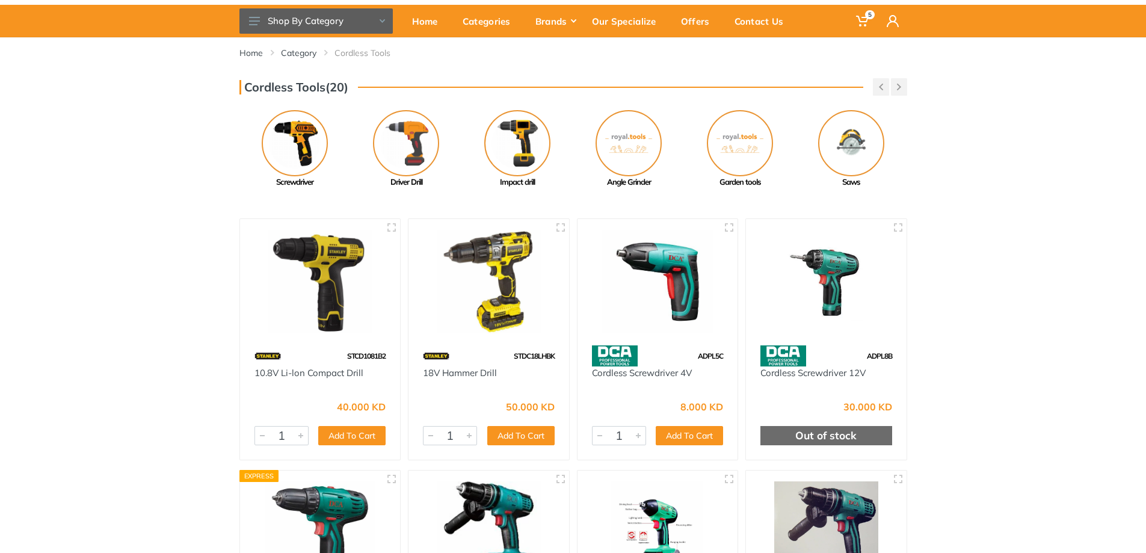
click at [852, 139] on img at bounding box center [851, 143] width 66 height 66
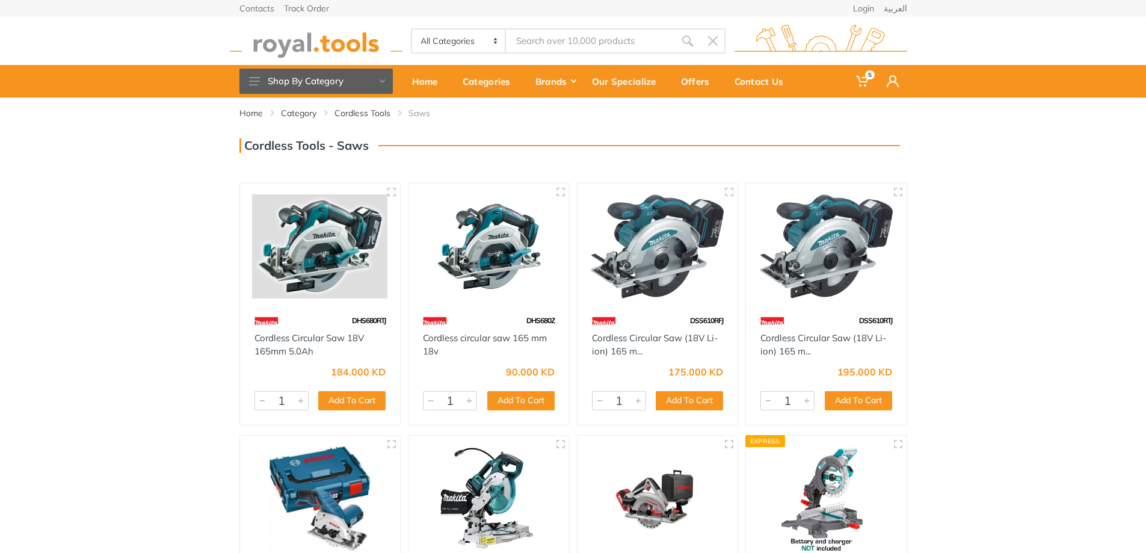
click at [94, 327] on div "Home Category Cordless Tools Saws" at bounding box center [573, 402] width 1146 height 610
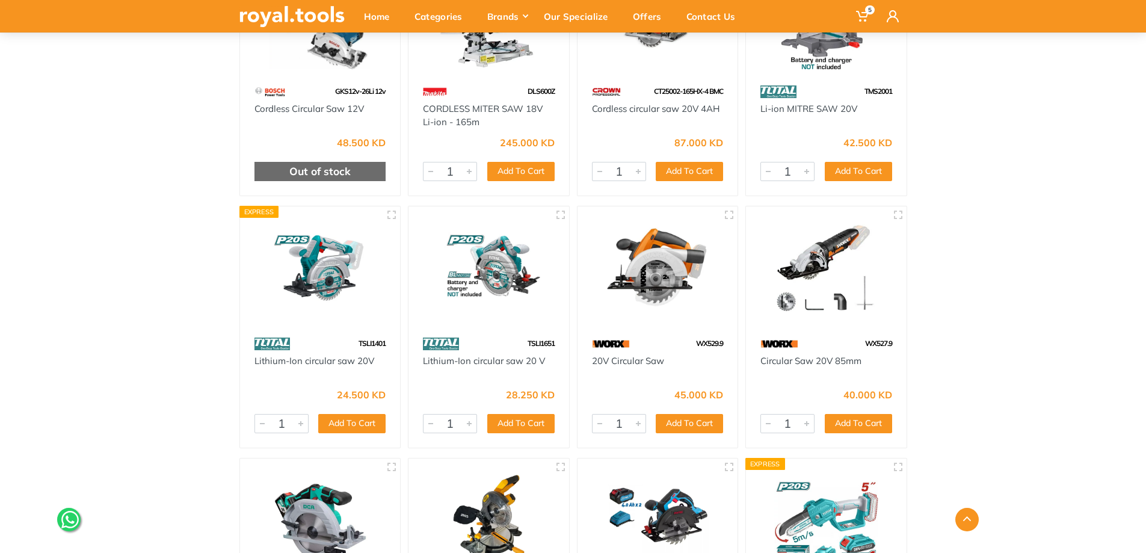
scroll to position [541, 0]
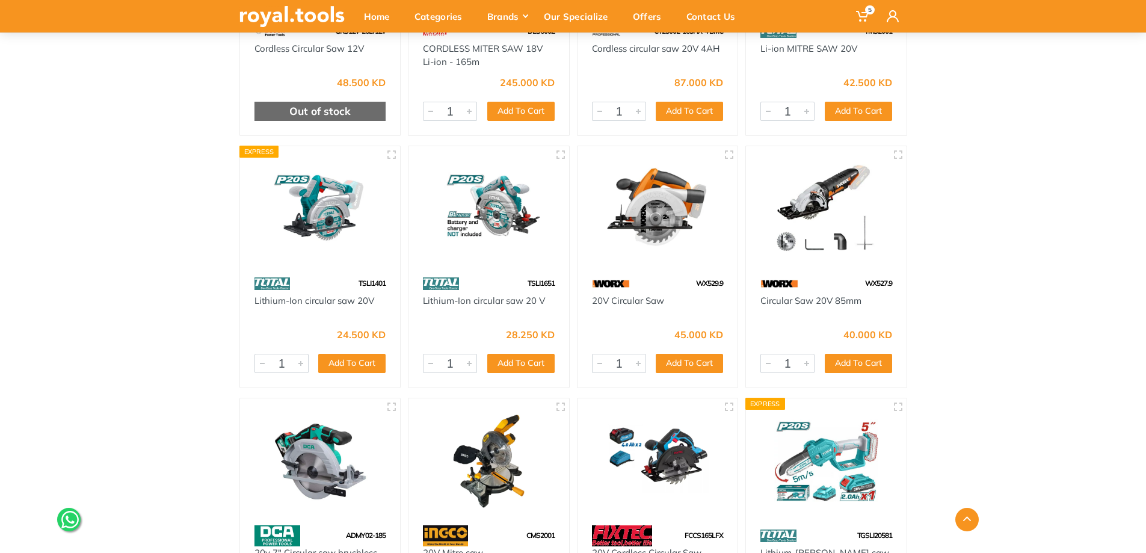
click at [106, 299] on div "Home Category Cordless Tools Saws" at bounding box center [573, 238] width 1146 height 1365
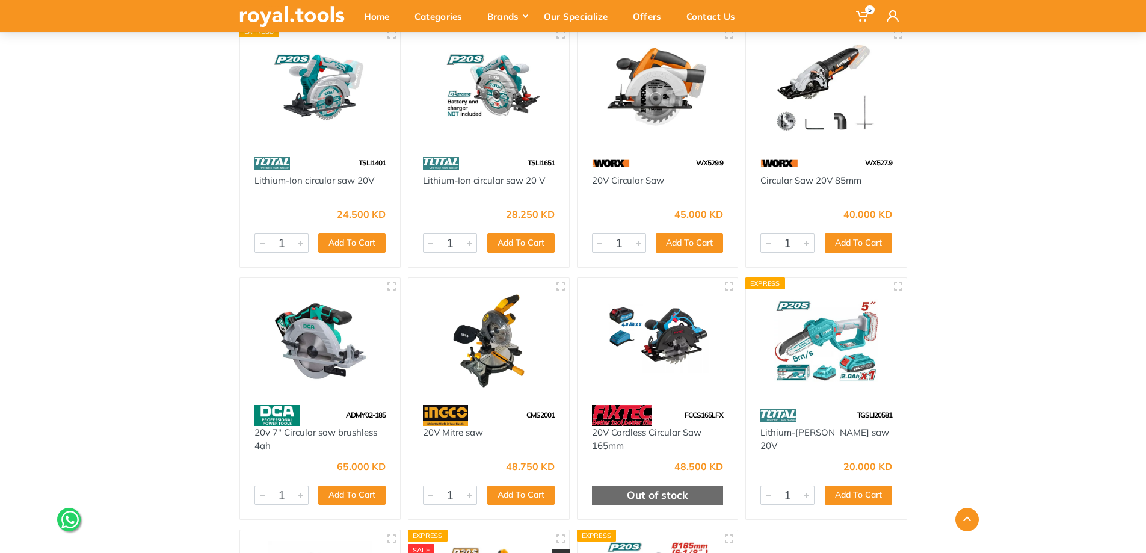
scroll to position [722, 0]
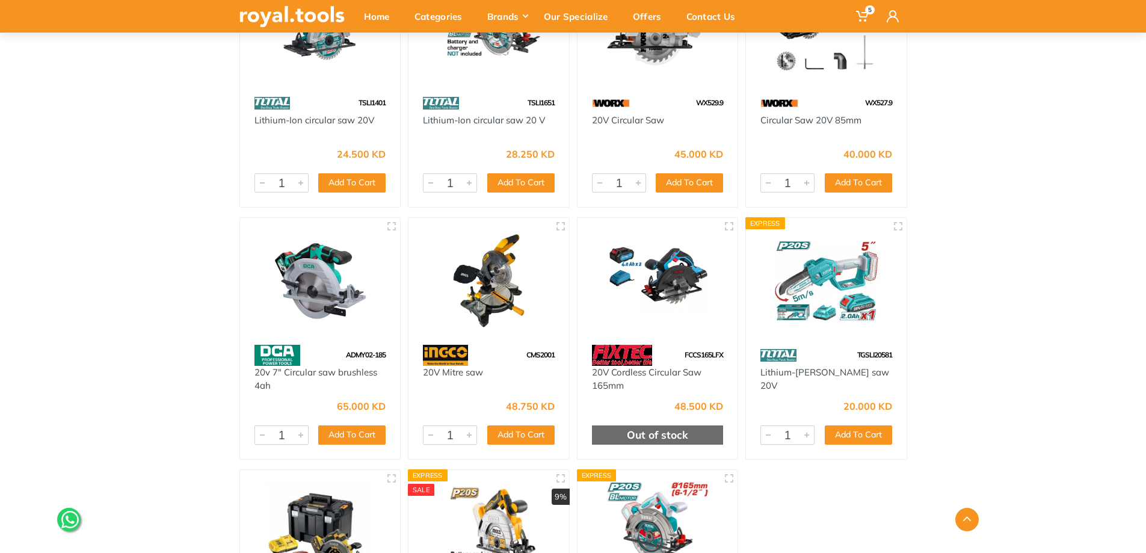
click at [106, 299] on div "Home Category Cordless Tools Saws" at bounding box center [573, 58] width 1146 height 1365
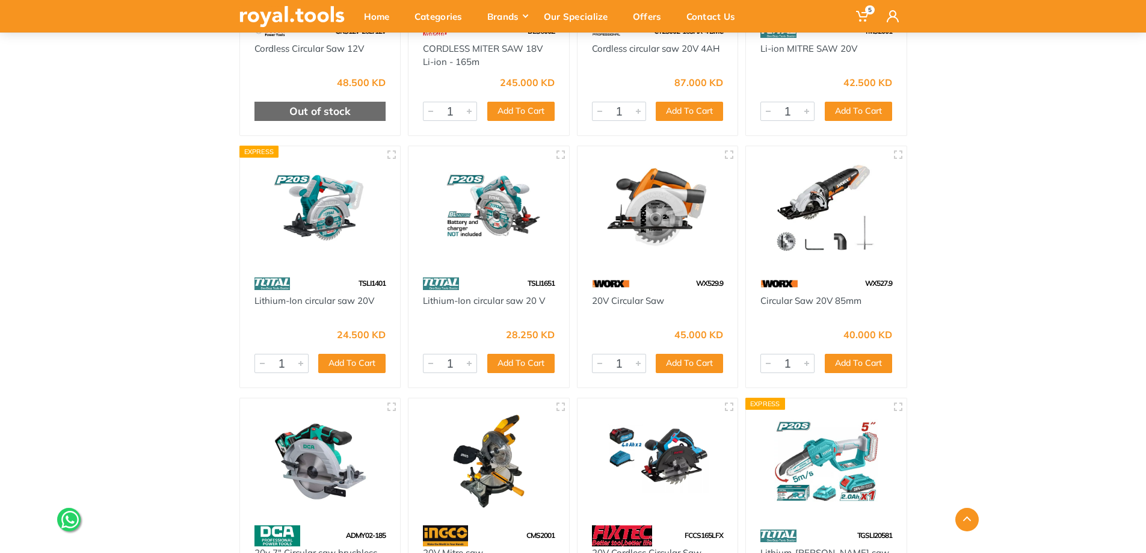
scroll to position [481, 0]
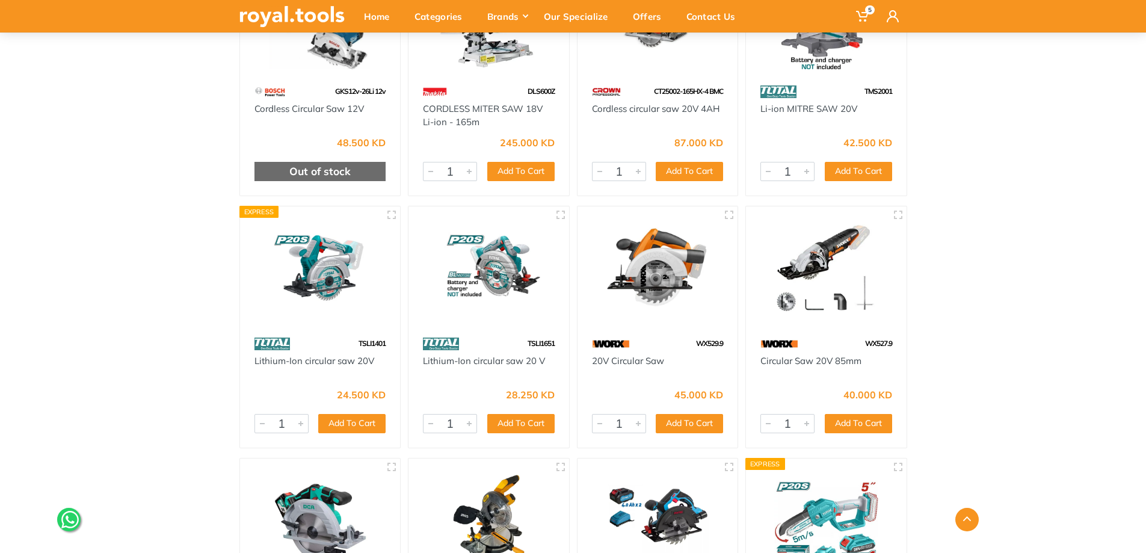
click at [117, 319] on div "Home Category Cordless Tools Saws" at bounding box center [573, 298] width 1146 height 1365
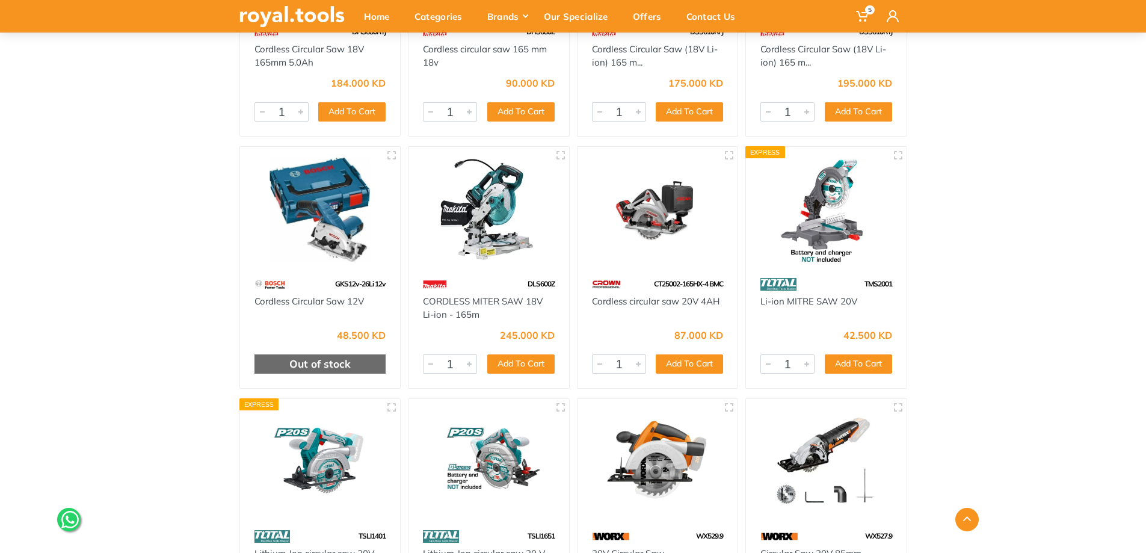
scroll to position [0, 0]
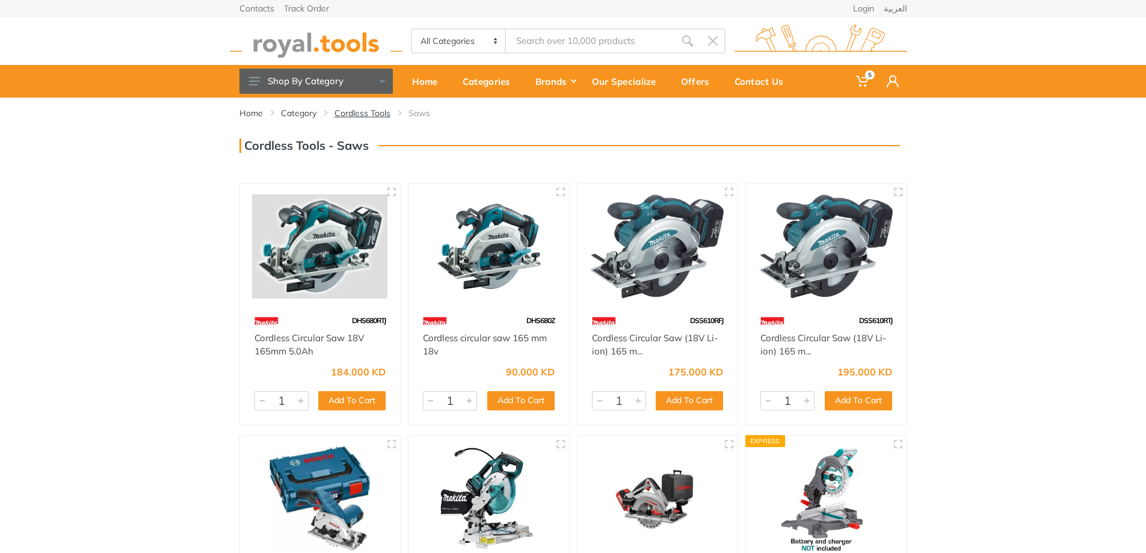
click at [348, 111] on link "Cordless Tools" at bounding box center [362, 113] width 56 height 12
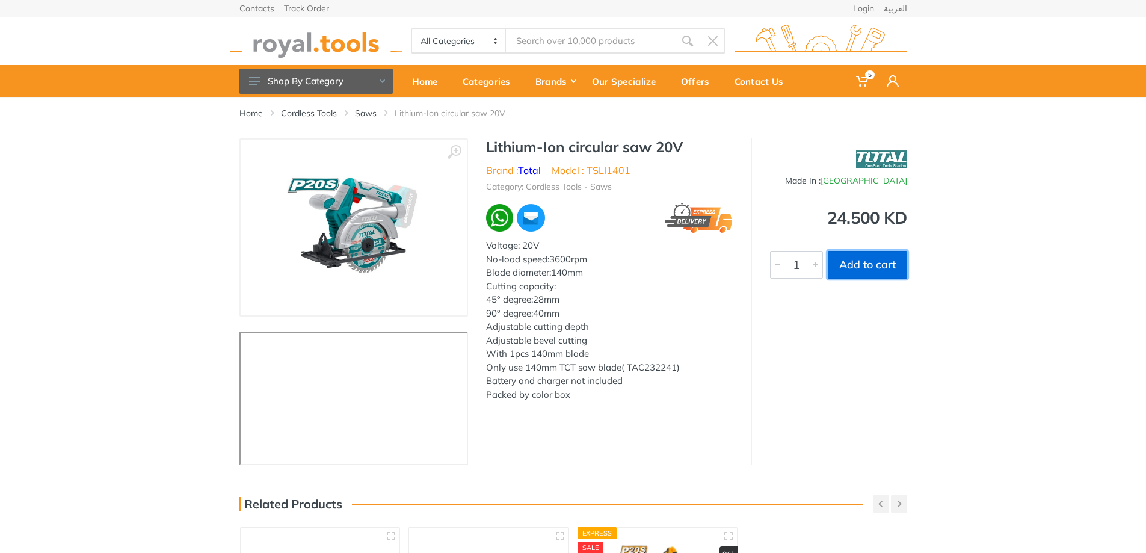
click at [865, 266] on button "Add to cart" at bounding box center [866, 265] width 79 height 28
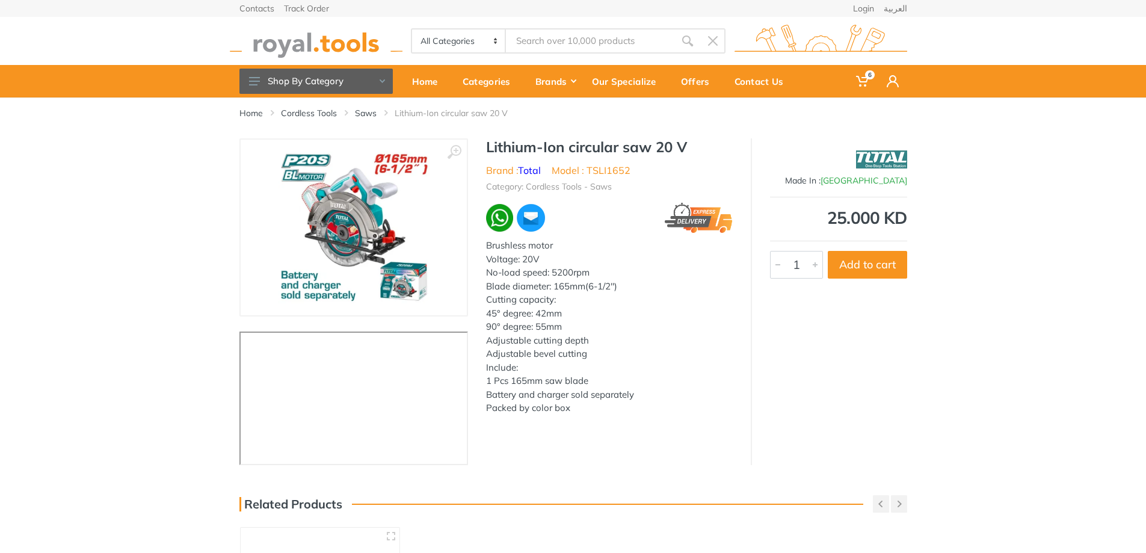
click at [68, 315] on div "‹ ›" at bounding box center [573, 301] width 1146 height 327
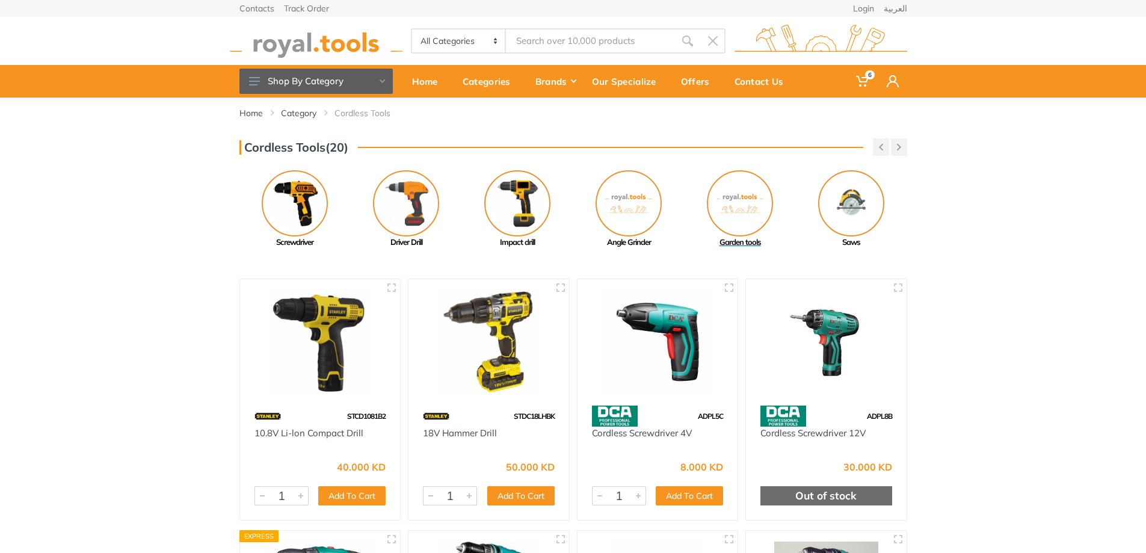
click at [737, 202] on img at bounding box center [740, 203] width 66 height 66
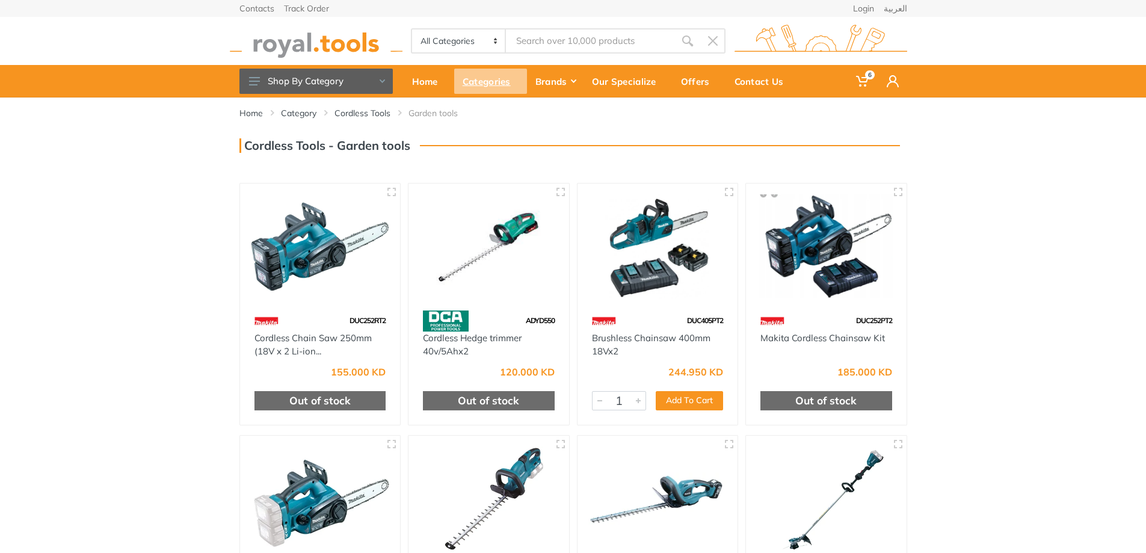
click at [494, 85] on div "Categories" at bounding box center [490, 81] width 73 height 25
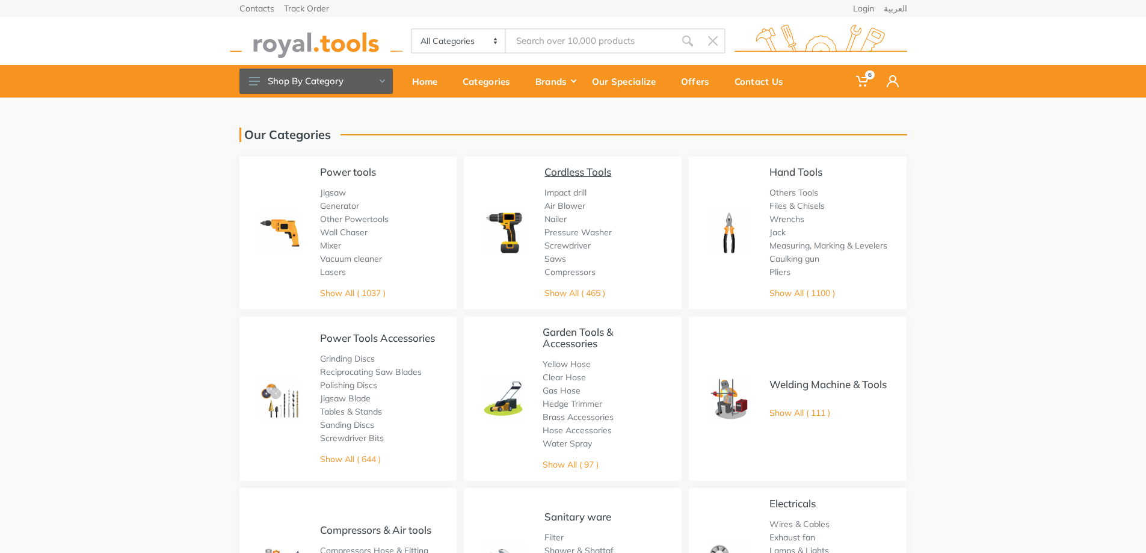
click at [576, 170] on link "Cordless Tools" at bounding box center [577, 171] width 67 height 13
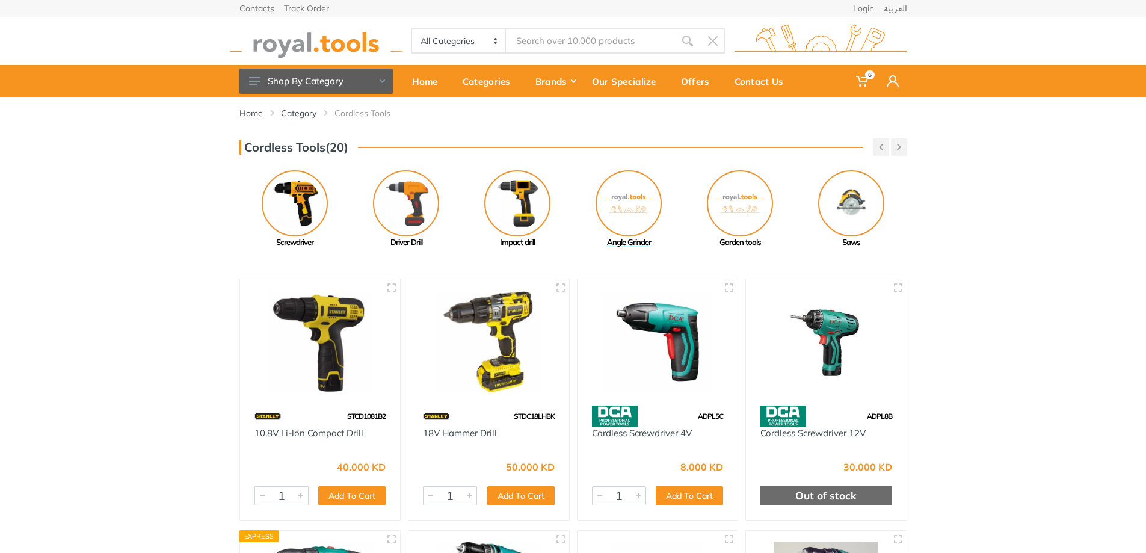
click at [632, 194] on img at bounding box center [628, 203] width 66 height 66
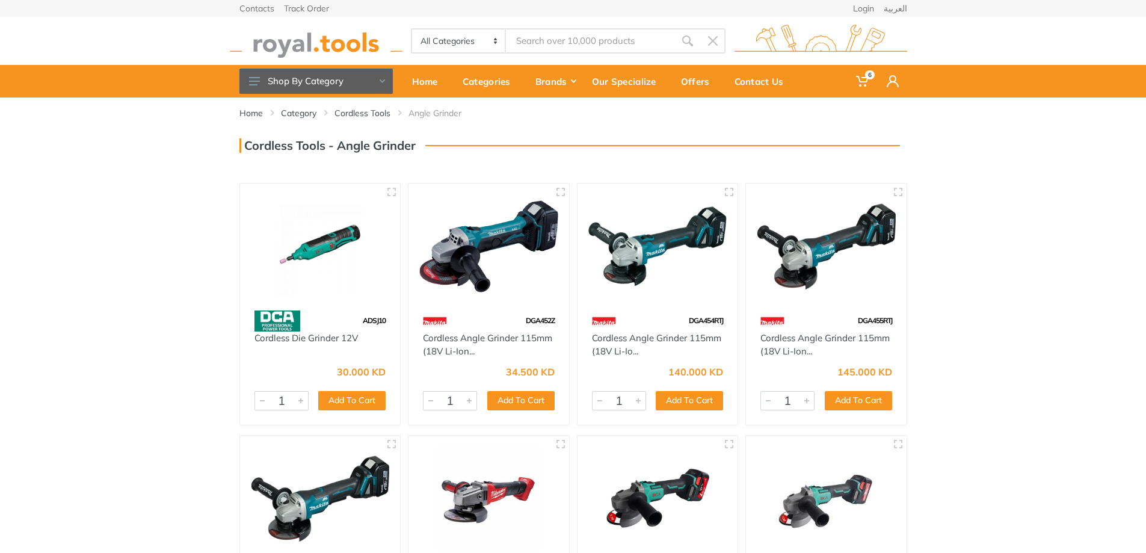
click at [130, 284] on div "Home Category Cordless Tools Angle Grinder 1" at bounding box center [573, 402] width 1146 height 610
click at [352, 111] on link "Cordless Tools" at bounding box center [362, 113] width 56 height 12
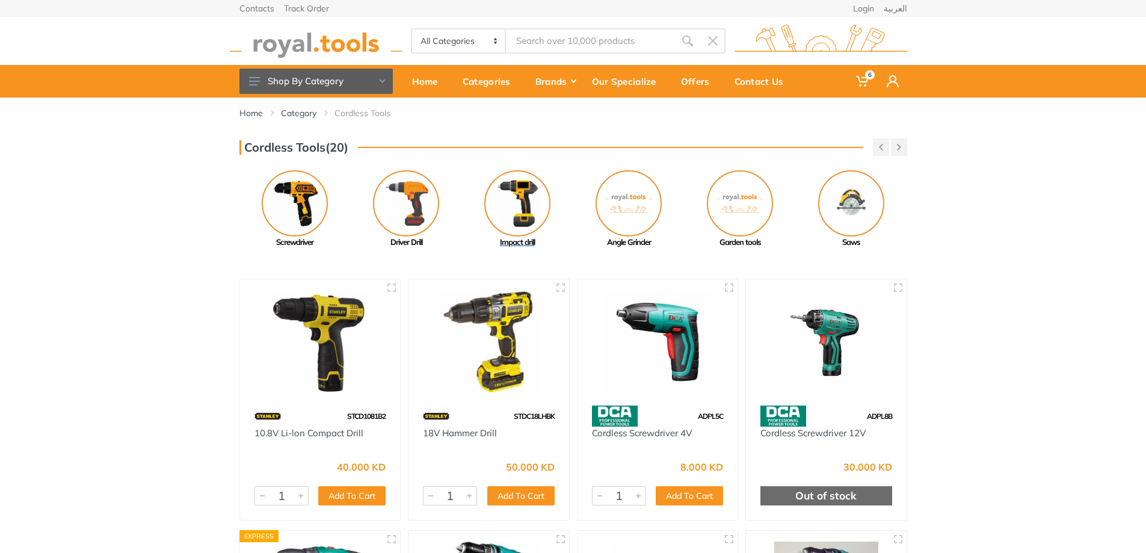
click at [506, 192] on img at bounding box center [517, 203] width 66 height 66
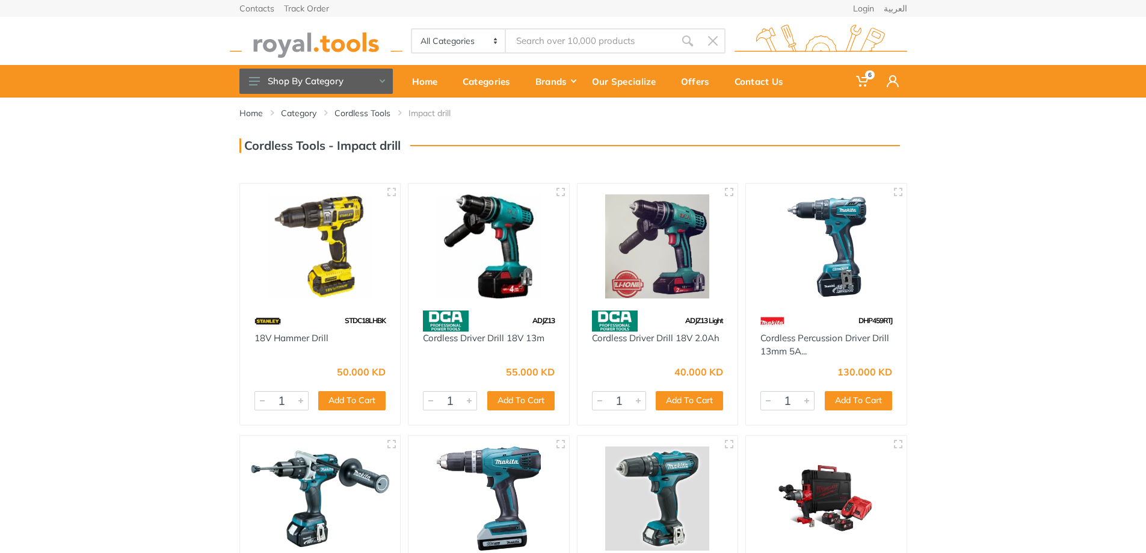
click at [179, 269] on div "Home Category Cordless Tools Impact drill 1" at bounding box center [573, 402] width 1146 height 610
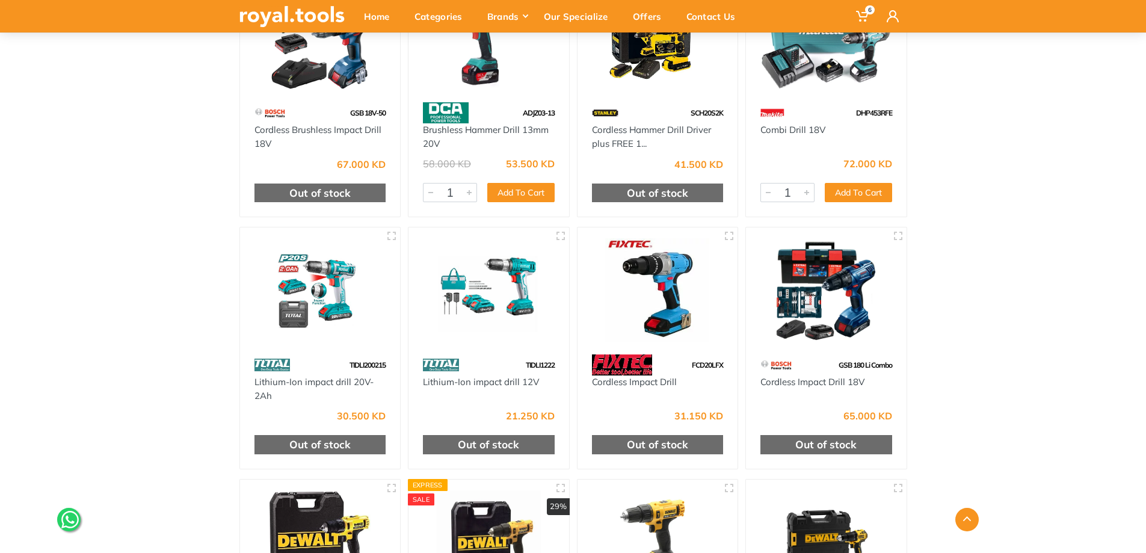
scroll to position [2045, 0]
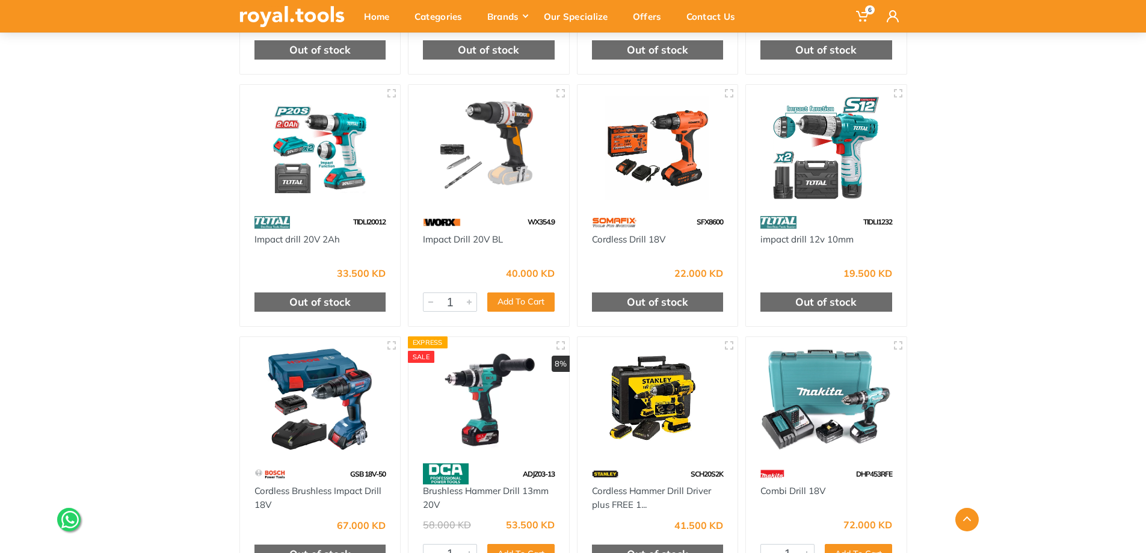
scroll to position [1564, 0]
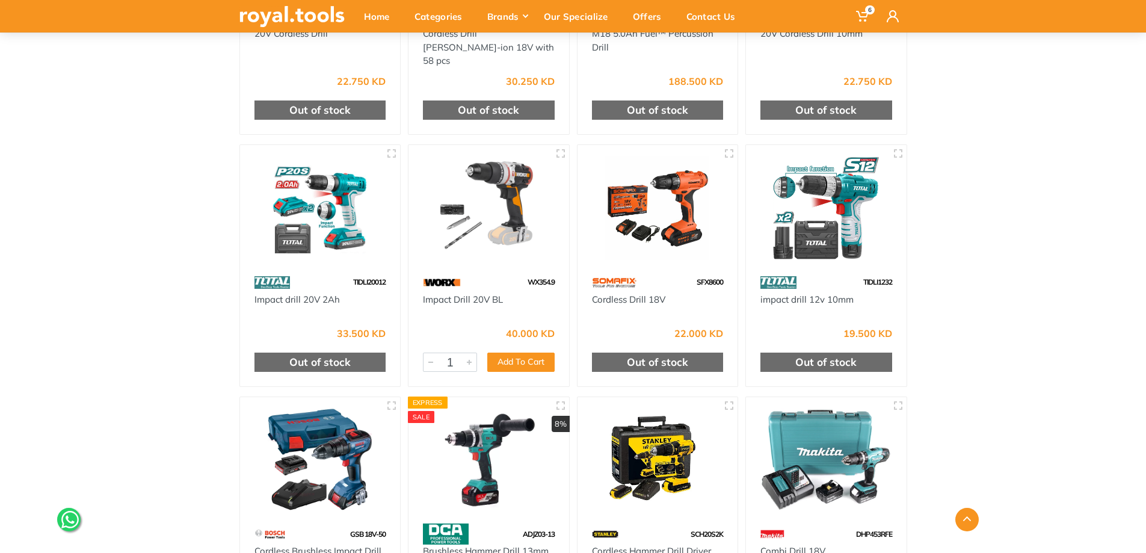
click at [349, 204] on img at bounding box center [320, 208] width 139 height 104
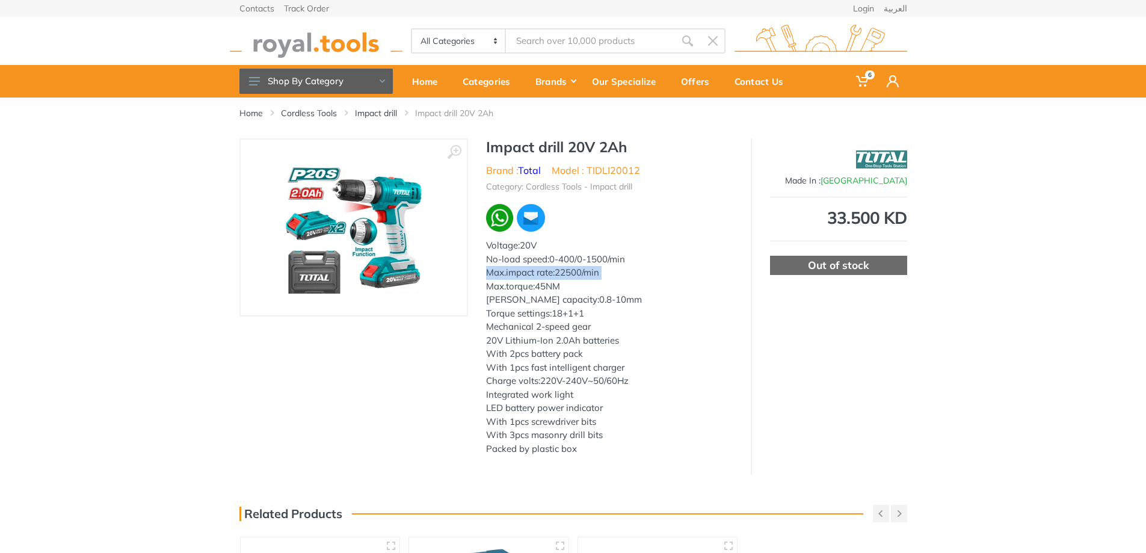
drag, startPoint x: 486, startPoint y: 286, endPoint x: 631, endPoint y: 275, distance: 145.3
click at [631, 275] on div "Voltage:20V No-load speed:0-400/0-1500/min Max.impact rate:22500/min Max.torque…" at bounding box center [609, 347] width 247 height 216
click at [642, 294] on div "Voltage:20V No-load speed:0-400/0-1500/min Max.impact rate:22500/min Max.torque…" at bounding box center [609, 347] width 247 height 216
drag, startPoint x: 485, startPoint y: 340, endPoint x: 632, endPoint y: 338, distance: 146.8
click at [632, 338] on div "Voltage:20V No-load speed:0-400/0-1500/min Max.impact rate:22500/min Max.torque…" at bounding box center [609, 347] width 247 height 216
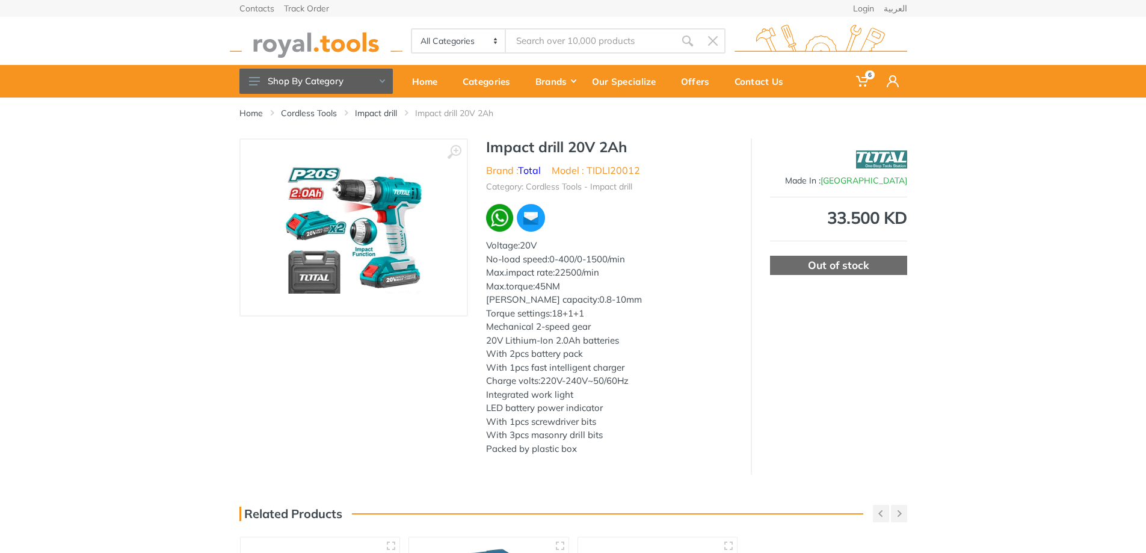
drag, startPoint x: 488, startPoint y: 353, endPoint x: 636, endPoint y: 354, distance: 148.5
click at [636, 354] on div "Voltage:20V No-load speed:0-400/0-1500/min Max.impact rate:22500/min Max.torque…" at bounding box center [609, 347] width 247 height 216
drag, startPoint x: 494, startPoint y: 369, endPoint x: 631, endPoint y: 362, distance: 137.3
click at [631, 362] on div "Voltage:20V No-load speed:0-400/0-1500/min Max.impact rate:22500/min Max.torque…" at bounding box center [609, 347] width 247 height 216
click at [715, 358] on div "Voltage:20V No-load speed:0-400/0-1500/min Max.impact rate:22500/min Max.torque…" at bounding box center [609, 347] width 247 height 216
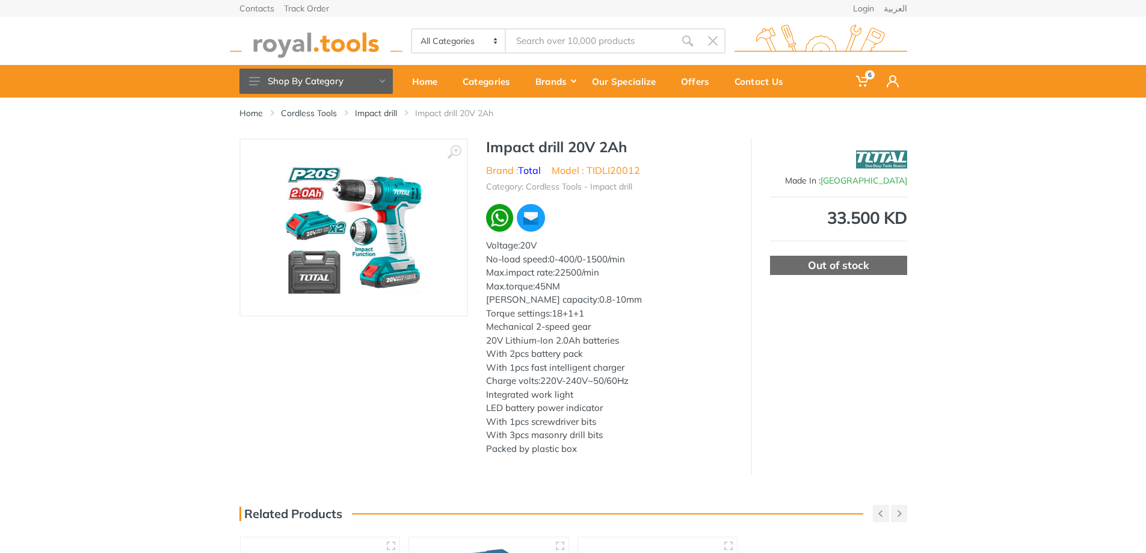
click at [367, 254] on img at bounding box center [354, 228] width 152 height 152
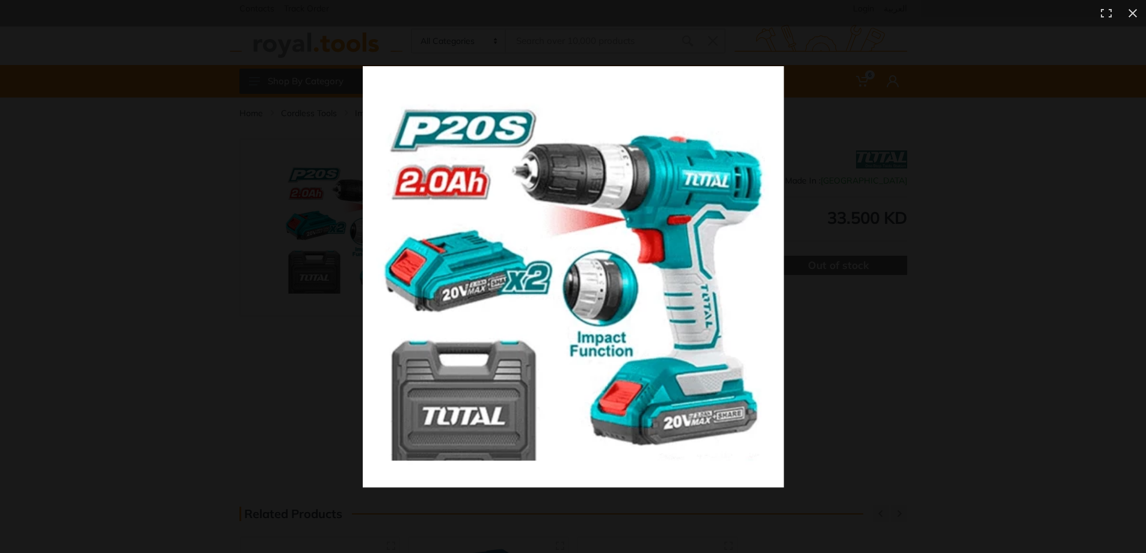
click at [568, 259] on img at bounding box center [573, 276] width 421 height 421
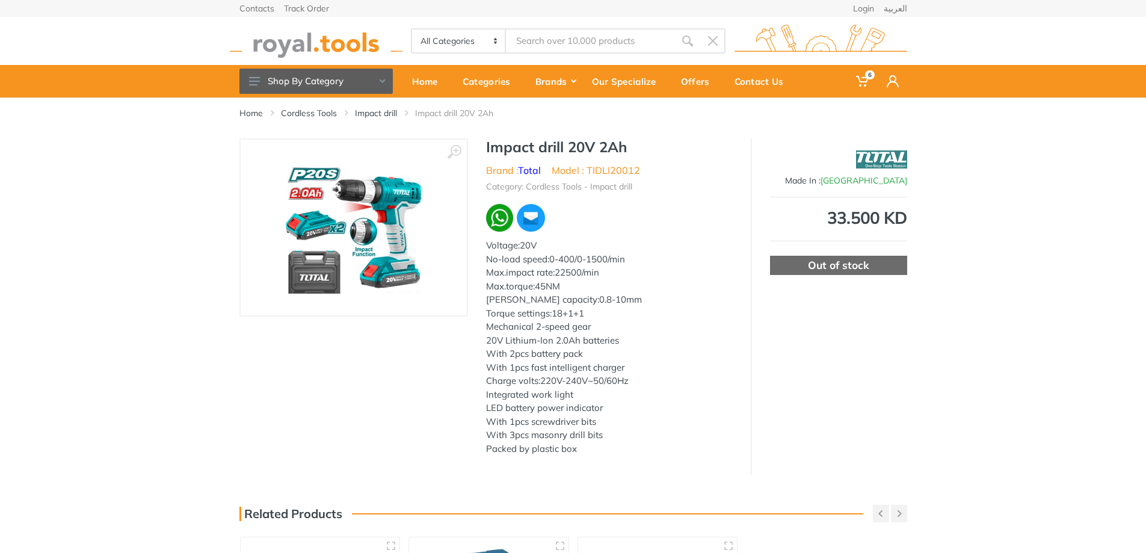
click at [413, 254] on img at bounding box center [354, 228] width 152 height 152
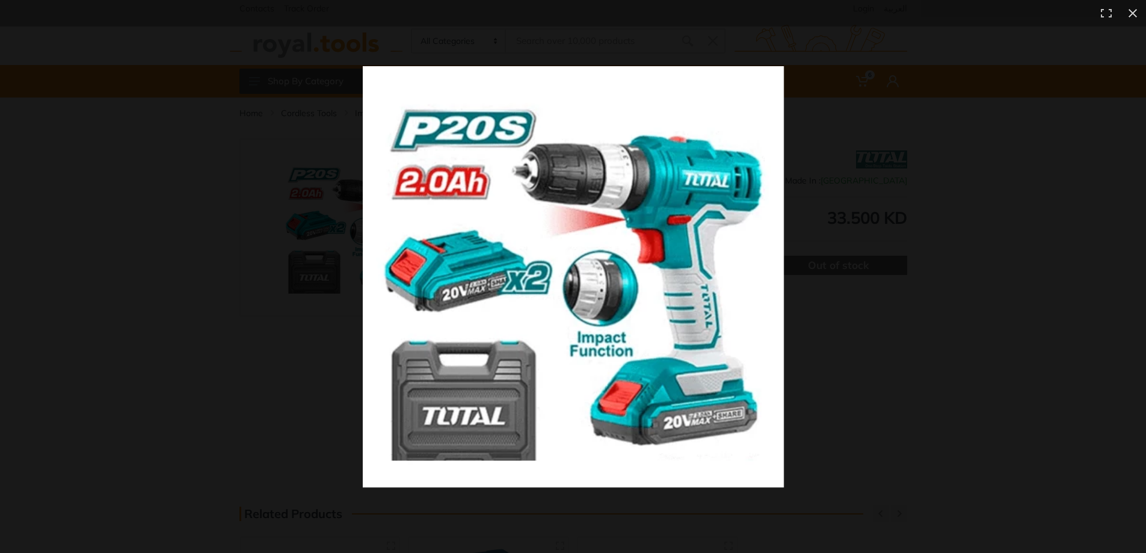
click at [523, 299] on img at bounding box center [573, 276] width 421 height 421
